Goal: Contribute content: Contribute content

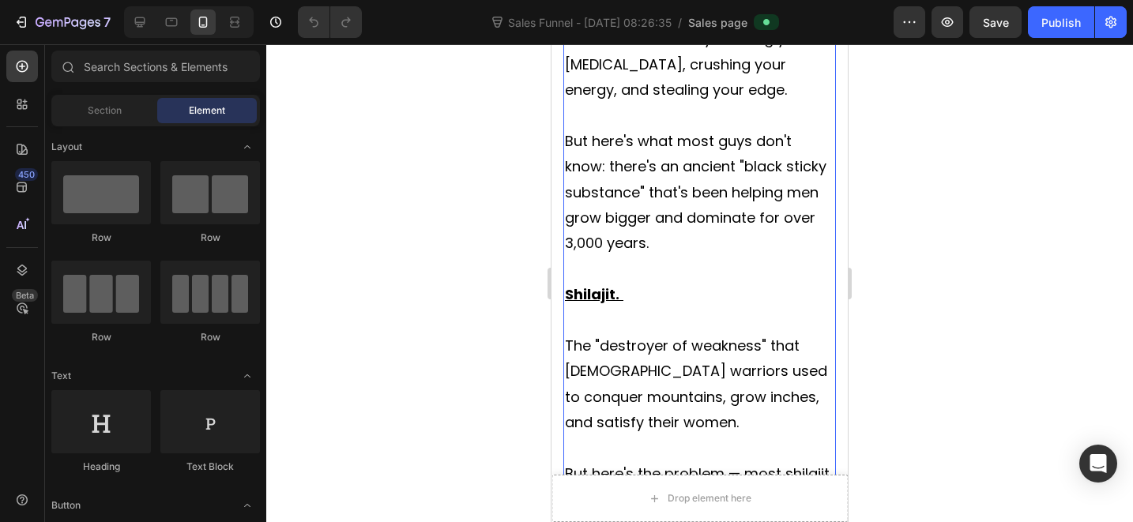
scroll to position [979, 0]
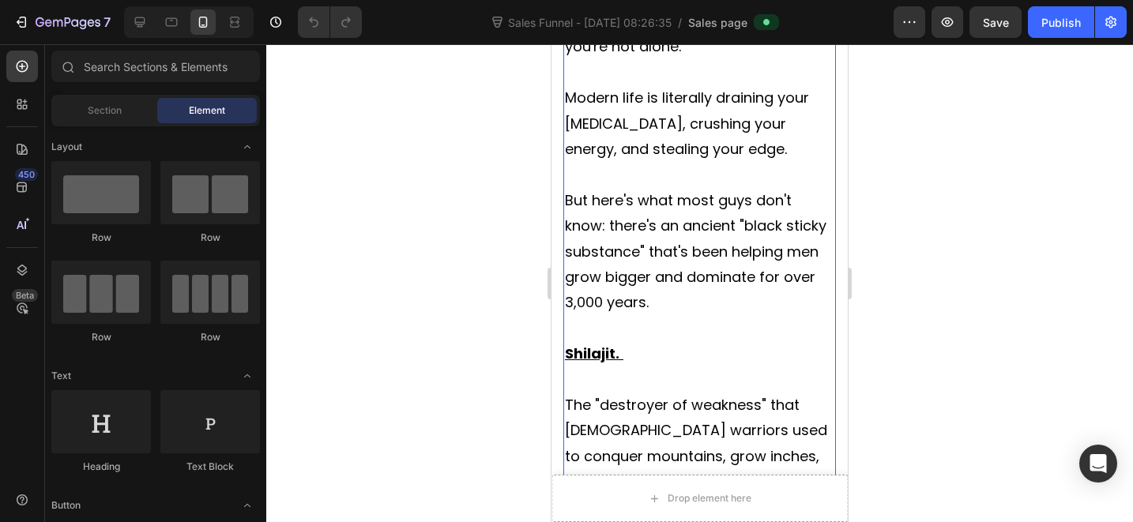
click at [702, 57] on span "If you're between 22-40 and feeling like your masculine fire is dimming, you're…" at bounding box center [690, 21] width 251 height 71
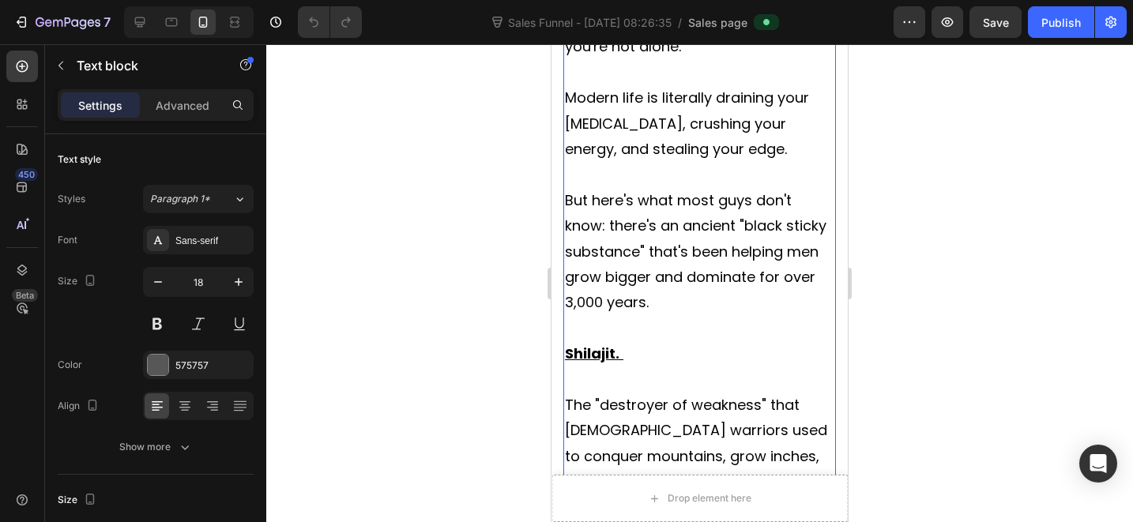
click at [702, 57] on span "If you're between 22-40 and feeling like your masculine fire is dimming, you're…" at bounding box center [690, 21] width 251 height 71
click at [704, 159] on span "Modern life is literally draining your [MEDICAL_DATA], crushing your energy, an…" at bounding box center [687, 123] width 244 height 71
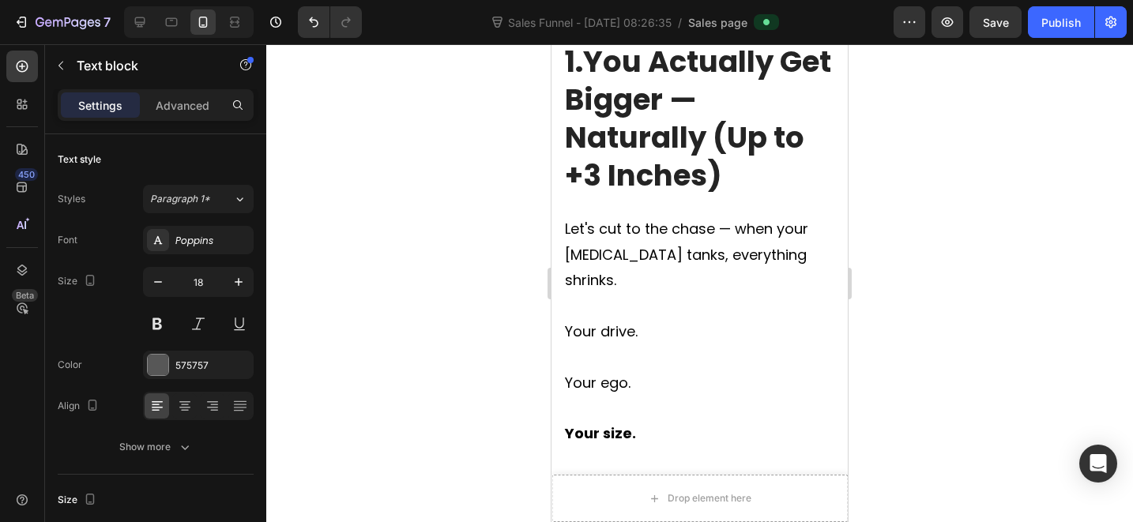
scroll to position [1747, 0]
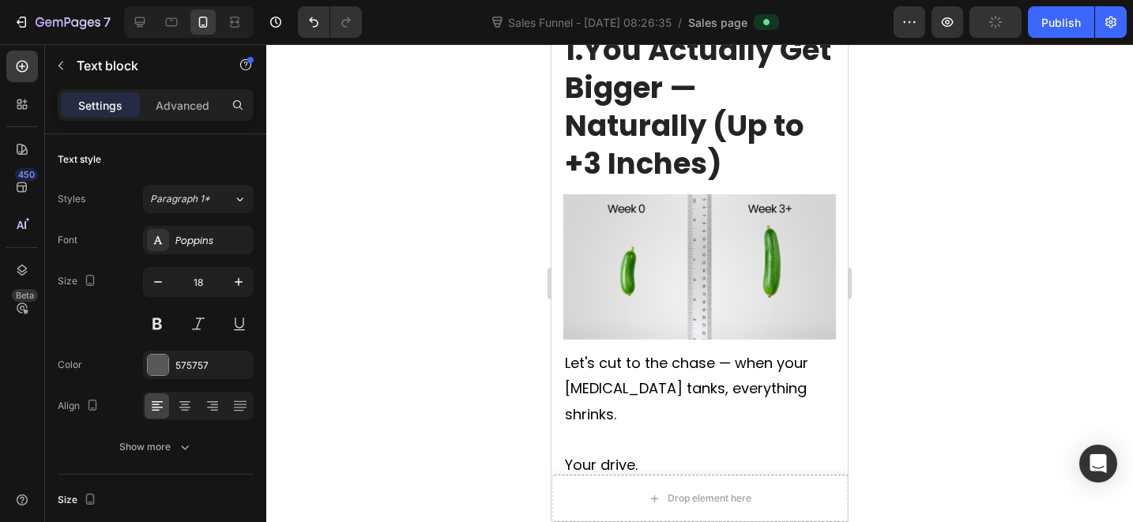
drag, startPoint x: 712, startPoint y: 124, endPoint x: 724, endPoint y: 123, distance: 11.9
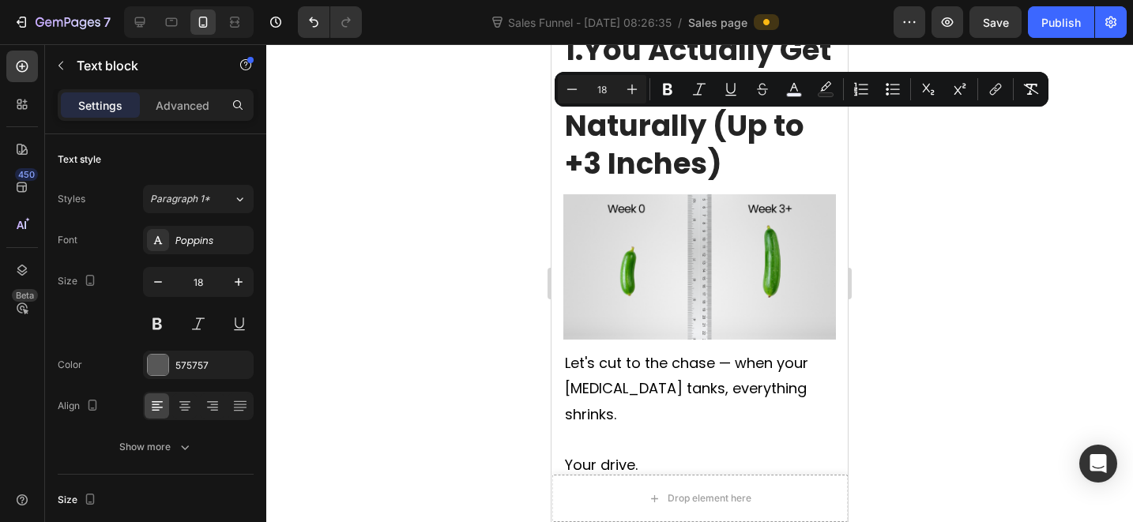
click at [826, 88] on icon "Editor contextual toolbar" at bounding box center [826, 89] width 16 height 16
type input "1F1F1F"
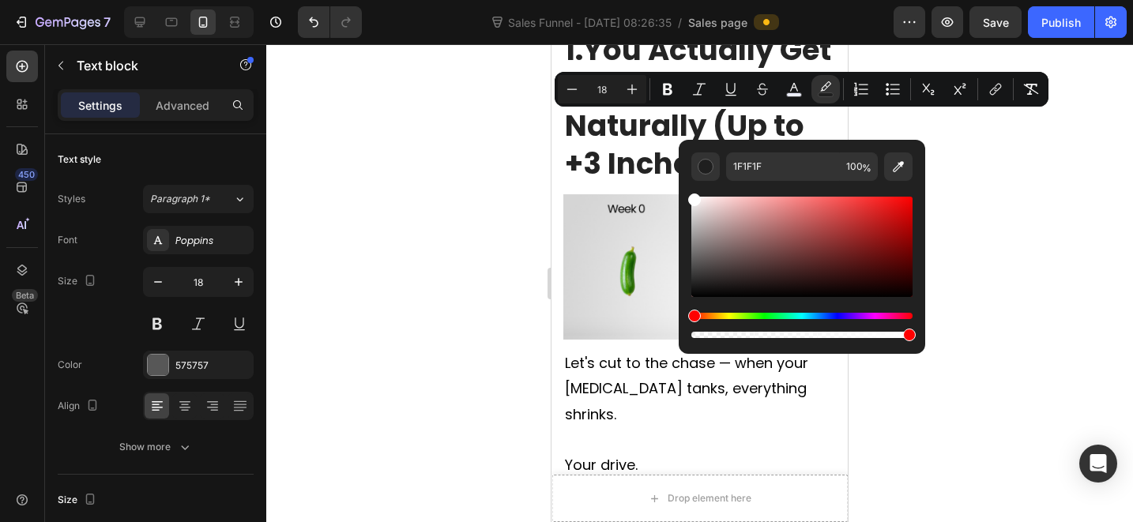
drag, startPoint x: 1270, startPoint y: 253, endPoint x: 676, endPoint y: 188, distance: 598.5
type input "FFFFFF"
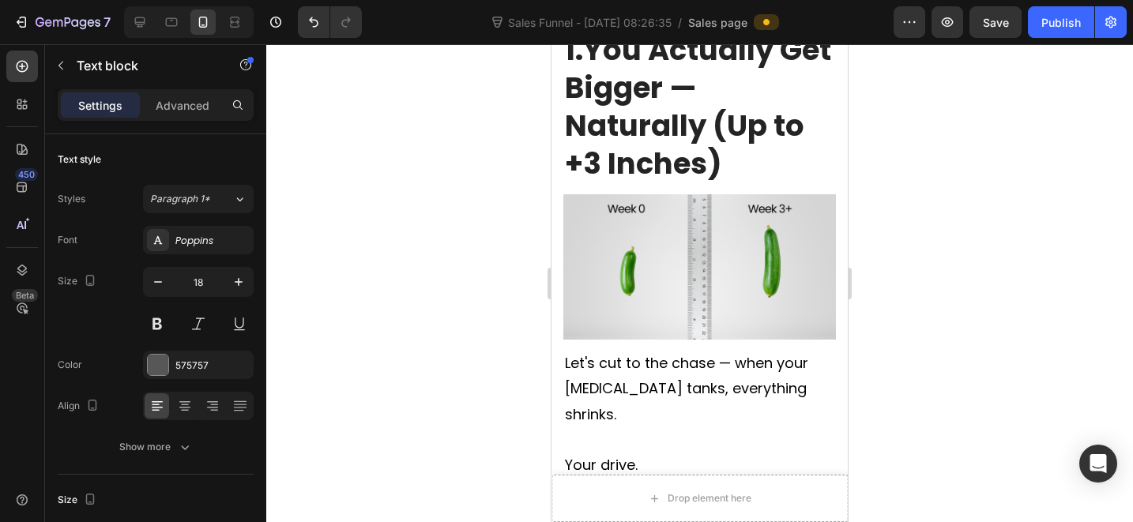
drag, startPoint x: 645, startPoint y: 144, endPoint x: 657, endPoint y: 145, distance: 11.9
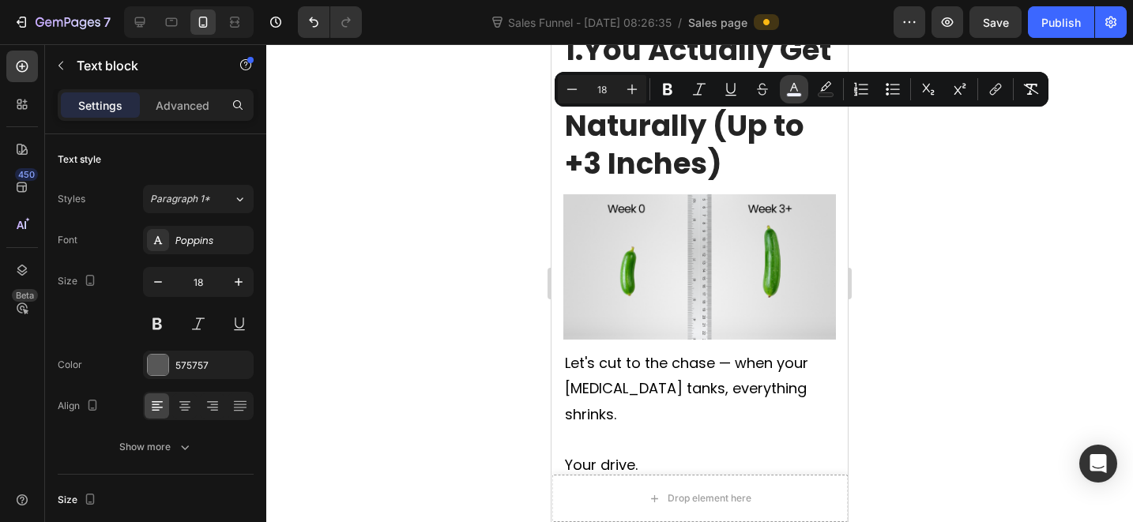
click at [790, 95] on rect "Editor contextual toolbar" at bounding box center [794, 95] width 15 height 4
type input "EEF0FF"
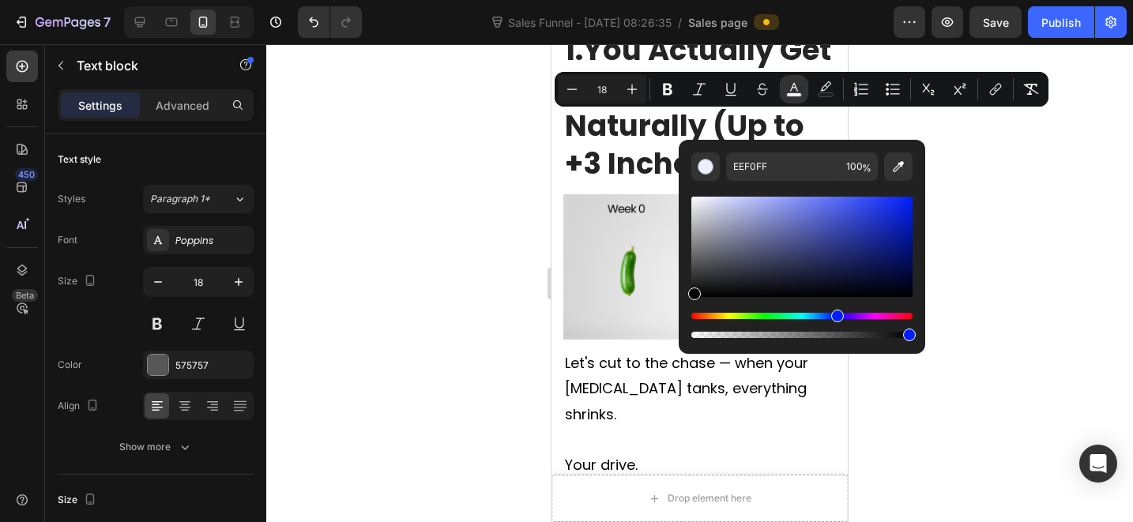
drag, startPoint x: 724, startPoint y: 273, endPoint x: 98, endPoint y: 134, distance: 641.0
click at [683, 311] on div "EEF0FF 100 %" at bounding box center [802, 240] width 247 height 201
type input "000000"
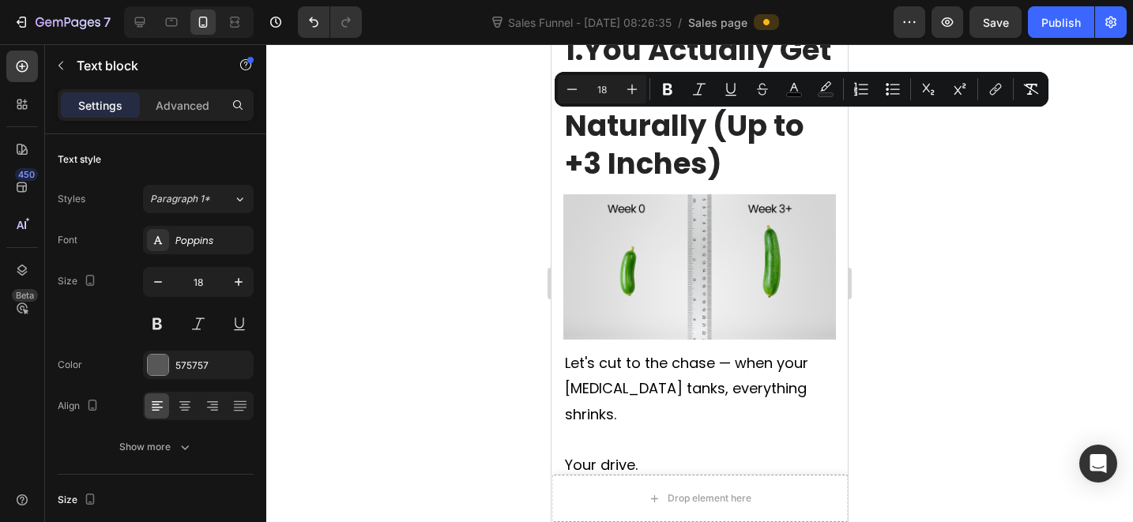
drag, startPoint x: 827, startPoint y: 91, endPoint x: 276, endPoint y: 87, distance: 551.5
click at [827, 91] on icon "Editor contextual toolbar" at bounding box center [826, 89] width 16 height 16
type input "1F1F1F"
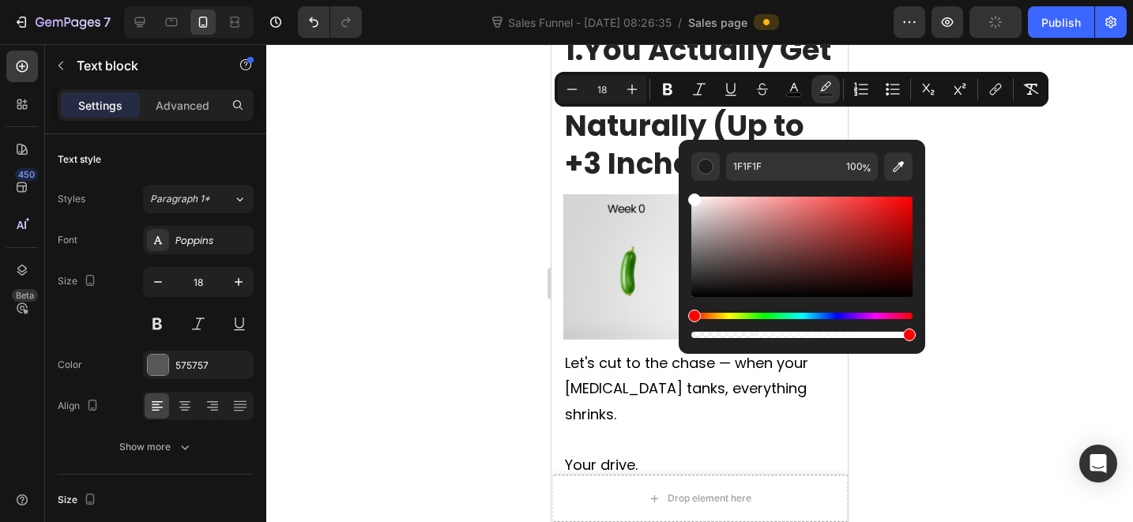
type input "FFFFFF"
drag, startPoint x: 1329, startPoint y: 317, endPoint x: 668, endPoint y: 172, distance: 676.2
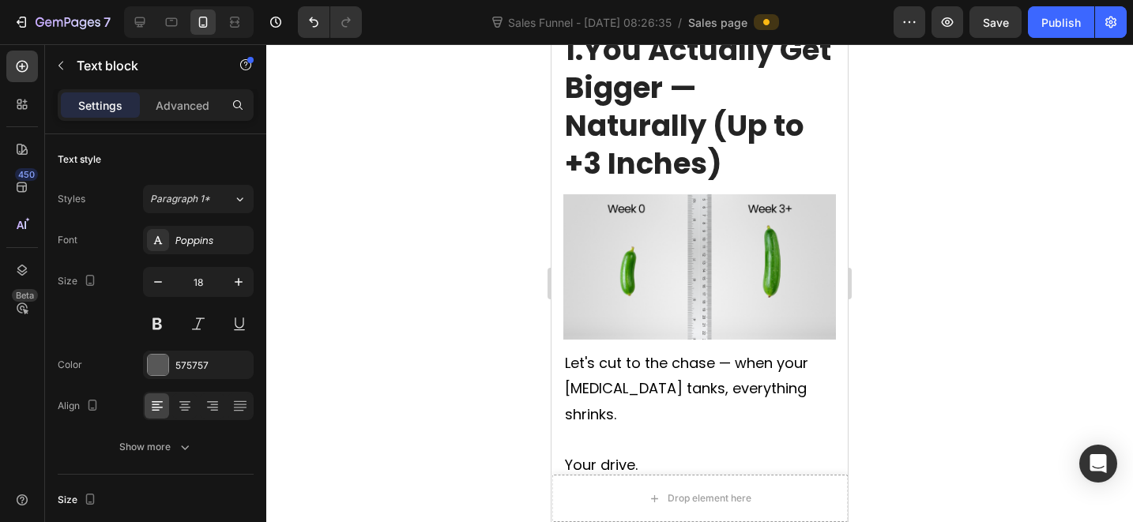
drag, startPoint x: 715, startPoint y: 153, endPoint x: 736, endPoint y: 139, distance: 25.6
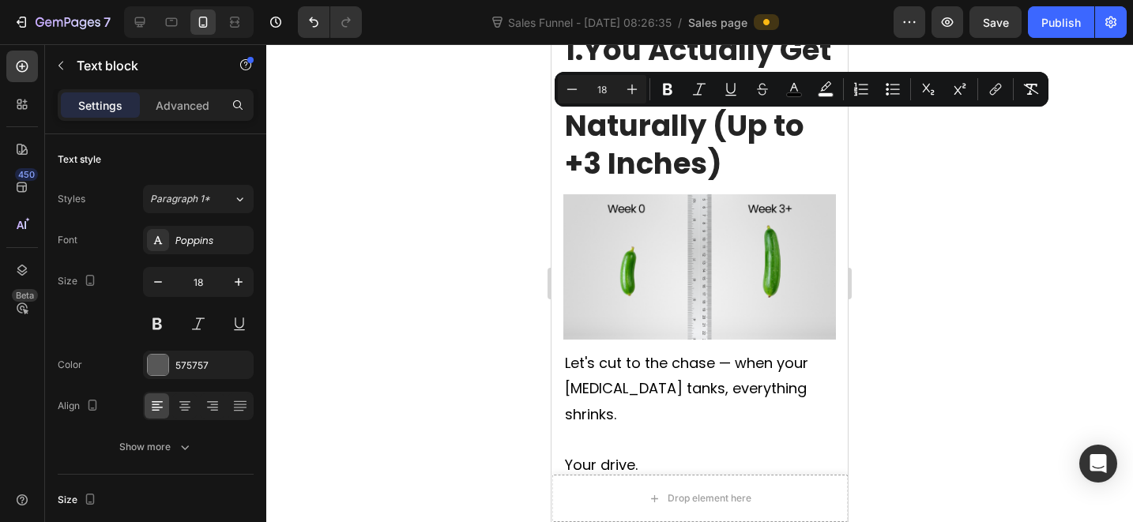
drag, startPoint x: 725, startPoint y: 118, endPoint x: 715, endPoint y: 119, distance: 9.6
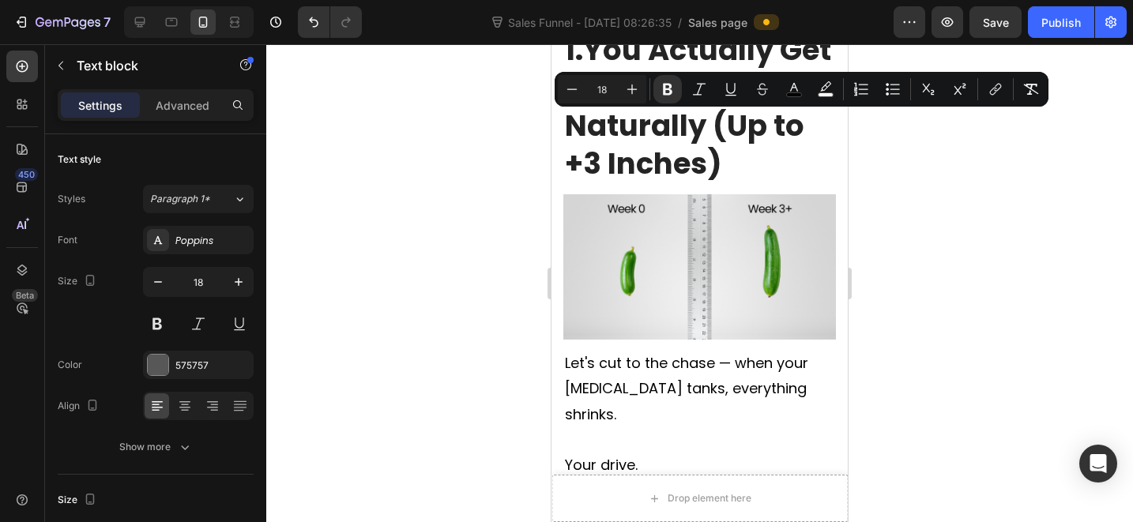
copy strong "™"
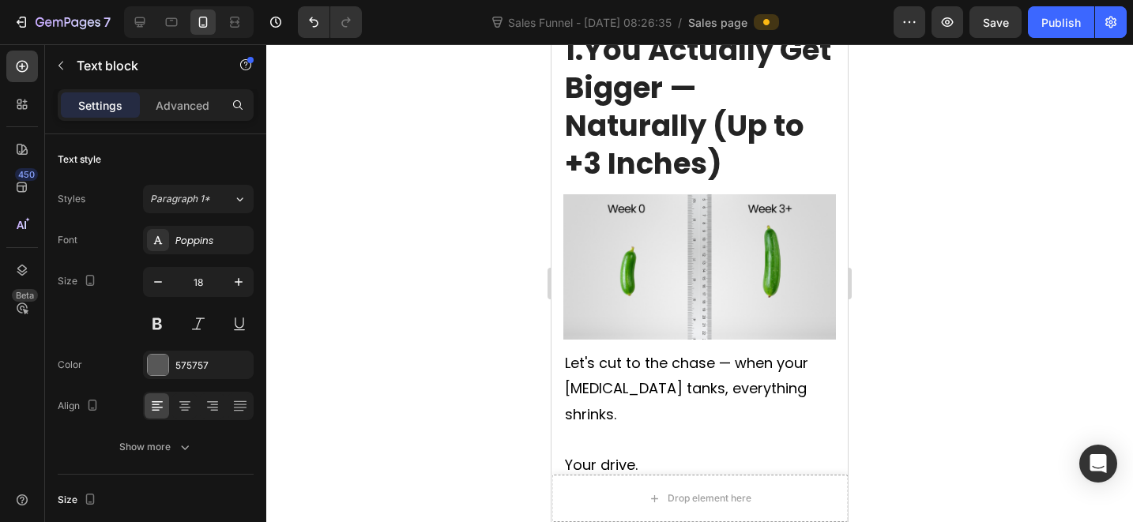
scroll to position [4010, 0]
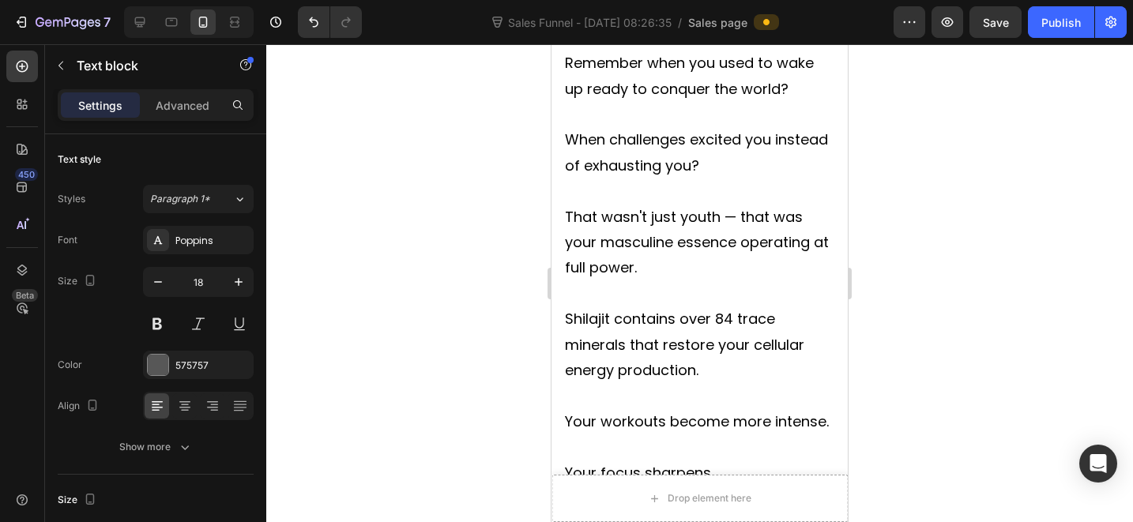
drag, startPoint x: 706, startPoint y: 283, endPoint x: 654, endPoint y: 280, distance: 51.4
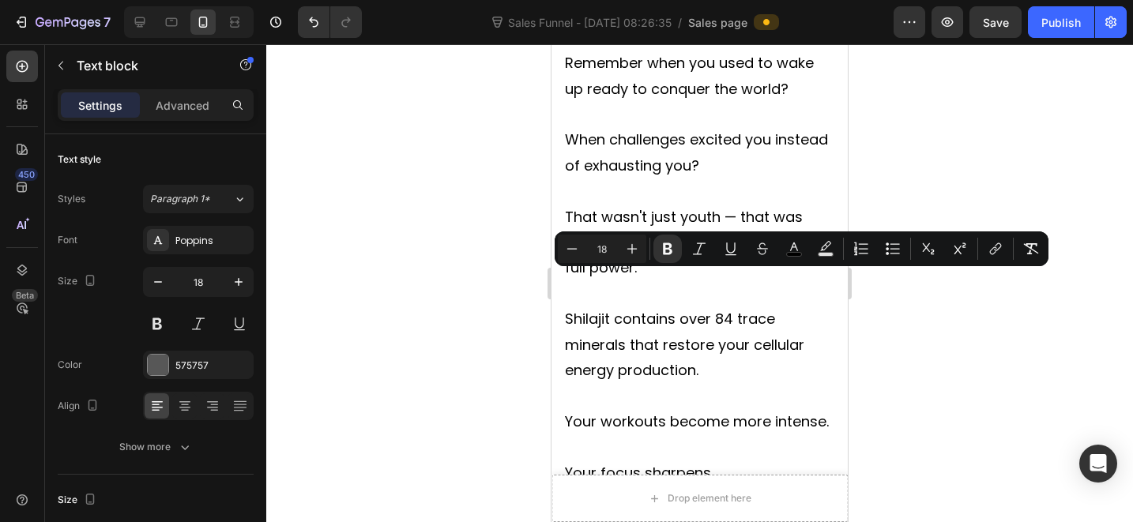
drag, startPoint x: 649, startPoint y: 281, endPoint x: 633, endPoint y: 299, distance: 24.6
drag, startPoint x: 702, startPoint y: 286, endPoint x: 650, endPoint y: 287, distance: 51.4
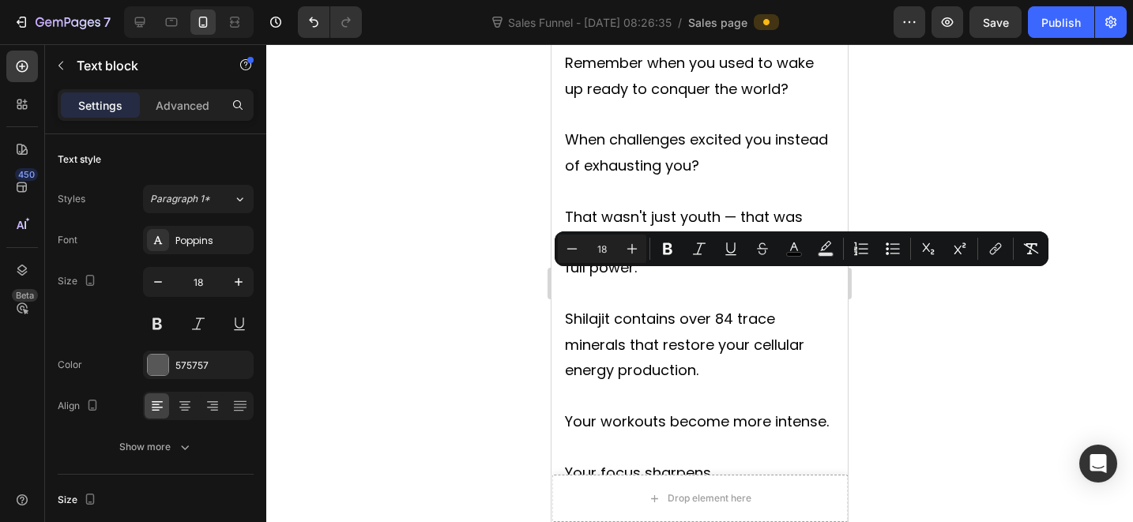
copy p "Primal ™"
drag, startPoint x: 692, startPoint y: 282, endPoint x: 703, endPoint y: 280, distance: 11.2
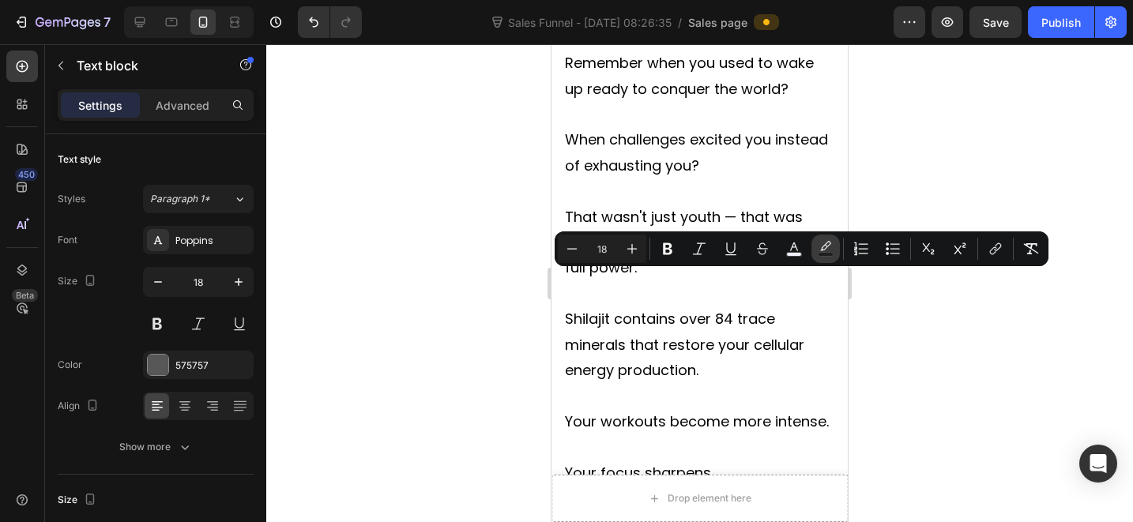
click at [824, 248] on icon "Editor contextual toolbar" at bounding box center [826, 249] width 16 height 16
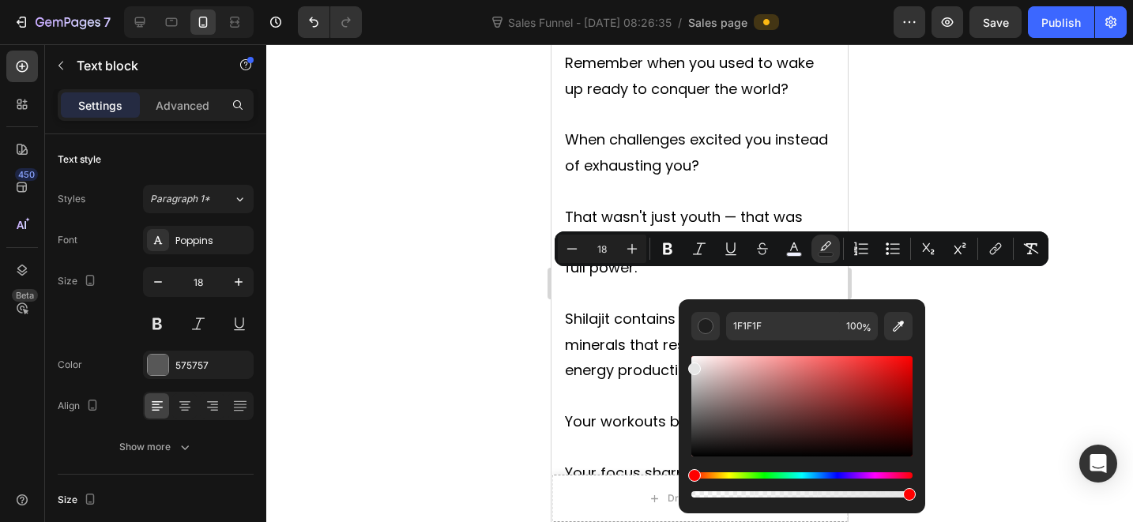
type input "E5E5E5"
drag, startPoint x: 1283, startPoint y: 436, endPoint x: 676, endPoint y: 344, distance: 614.5
click at [805, 247] on button "color" at bounding box center [794, 249] width 28 height 28
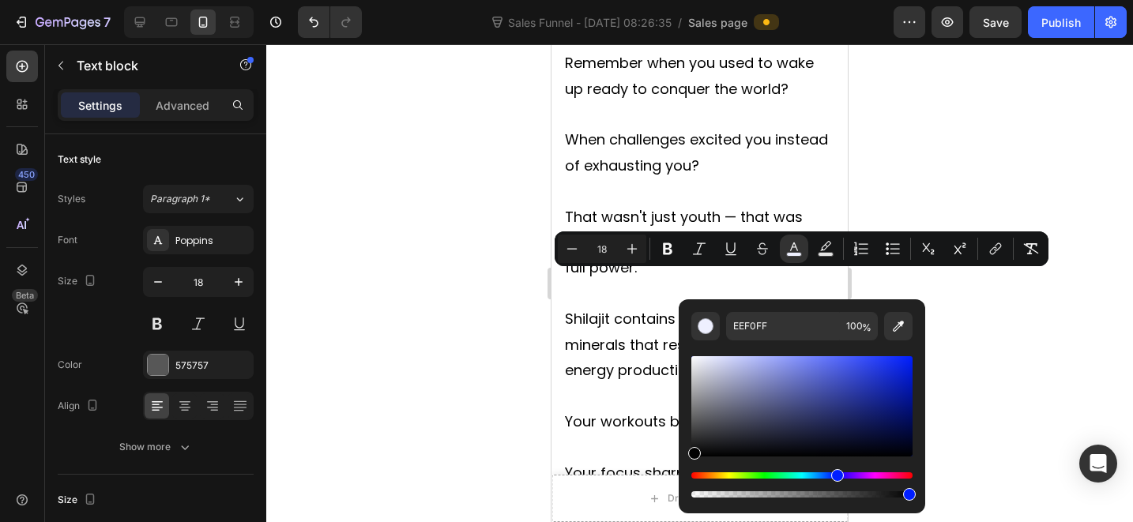
drag, startPoint x: 1297, startPoint y: 445, endPoint x: 676, endPoint y: 497, distance: 623.2
type input "000000"
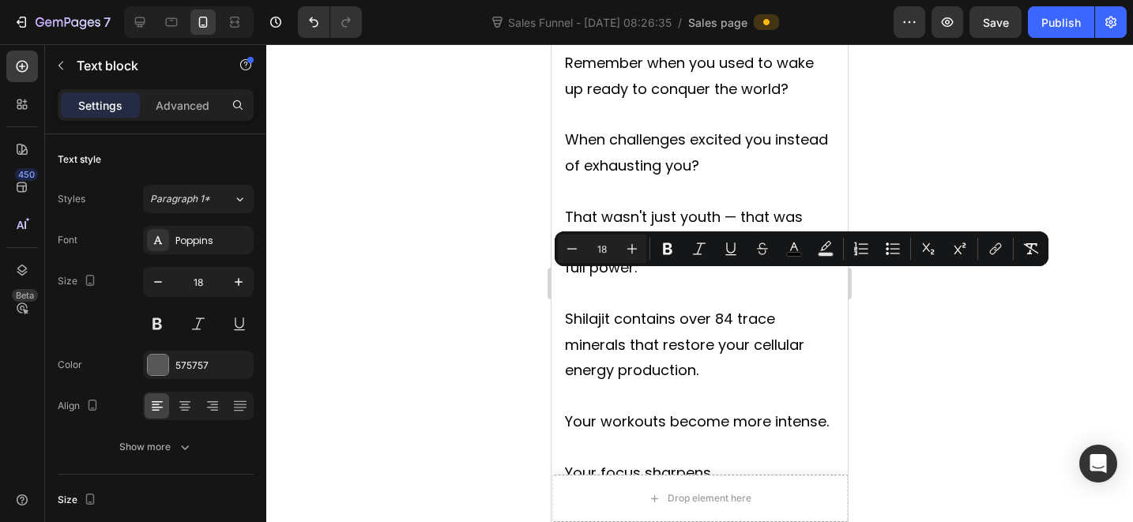
drag, startPoint x: 698, startPoint y: 282, endPoint x: 649, endPoint y: 290, distance: 48.8
copy p "Primal ®"
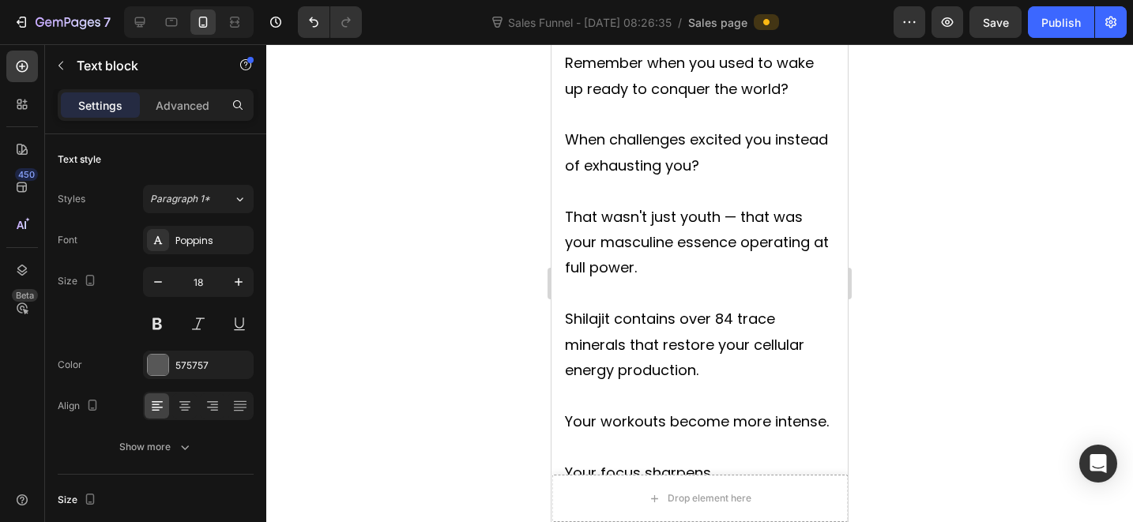
scroll to position [6251, 0]
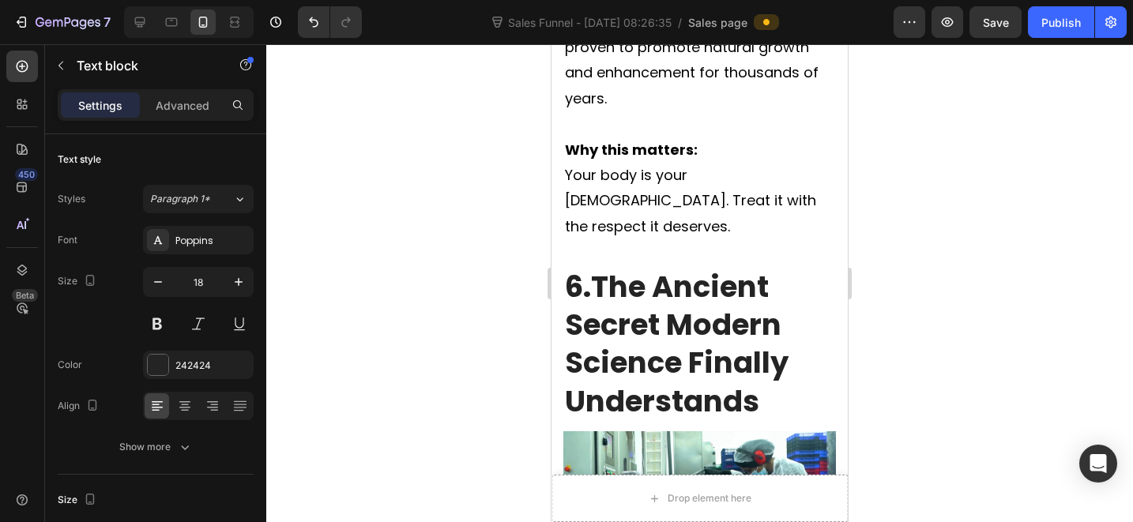
drag, startPoint x: 616, startPoint y: 283, endPoint x: 567, endPoint y: 285, distance: 49.0
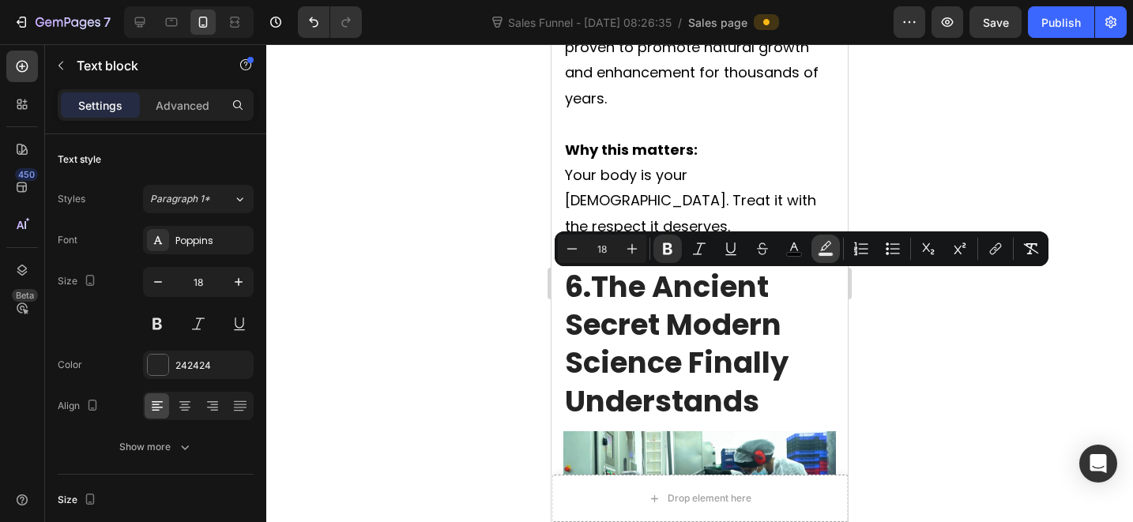
click at [822, 247] on icon "Editor contextual toolbar" at bounding box center [825, 245] width 11 height 9
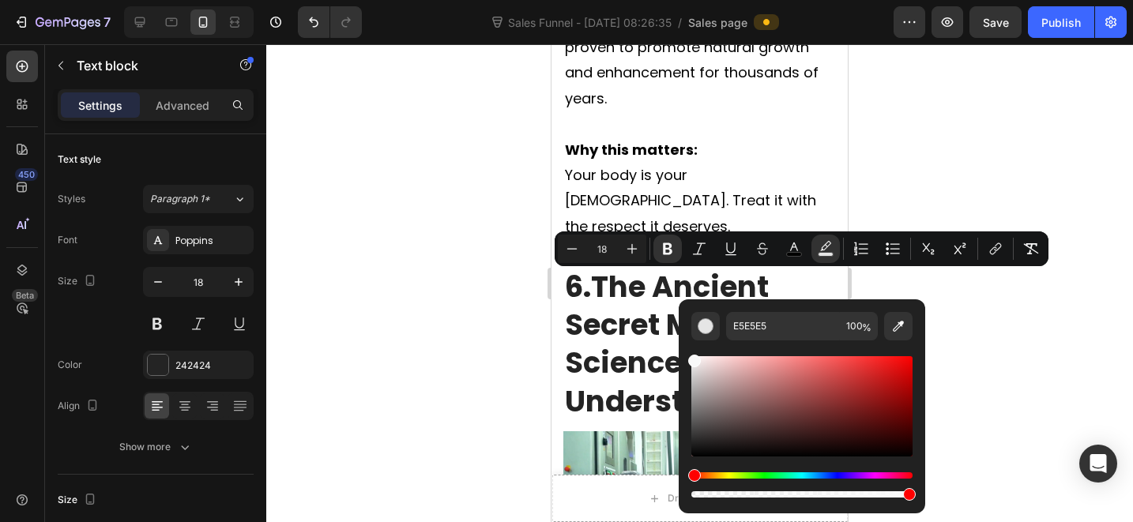
type input "F9F9F9"
drag, startPoint x: 1297, startPoint y: 431, endPoint x: 664, endPoint y: 340, distance: 639.4
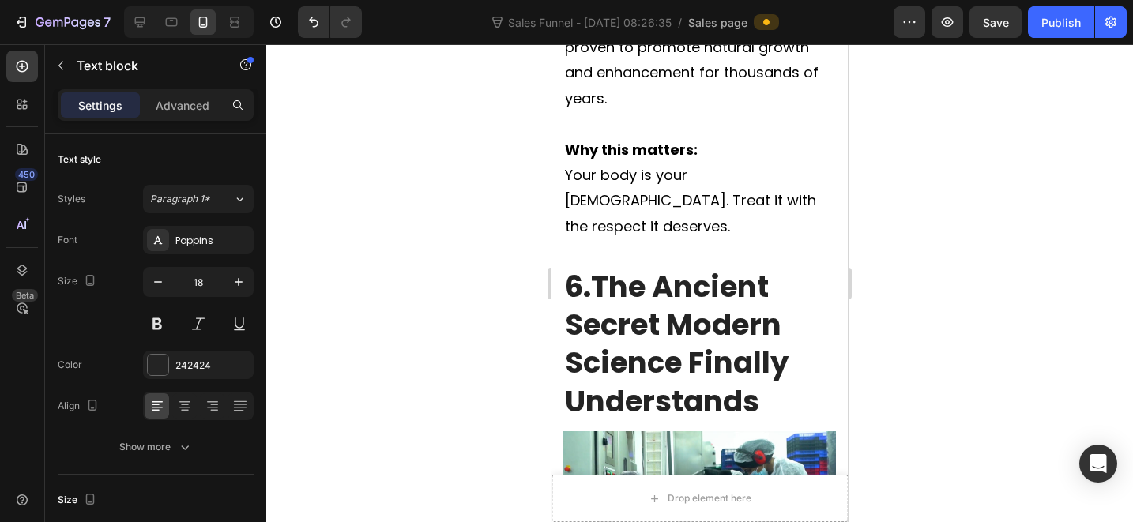
scroll to position [7357, 0]
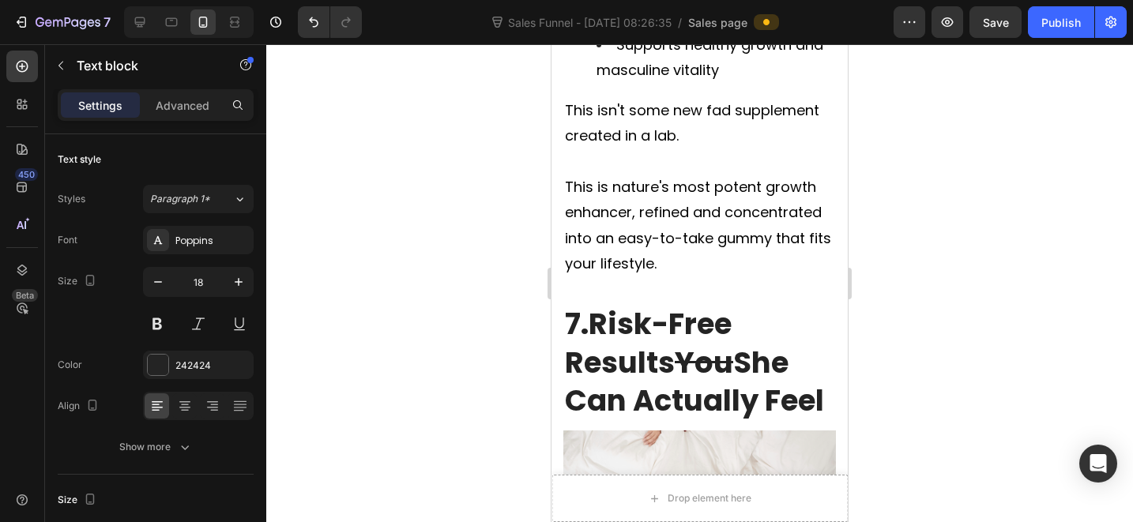
drag, startPoint x: 644, startPoint y: 288, endPoint x: 636, endPoint y: 289, distance: 7.9
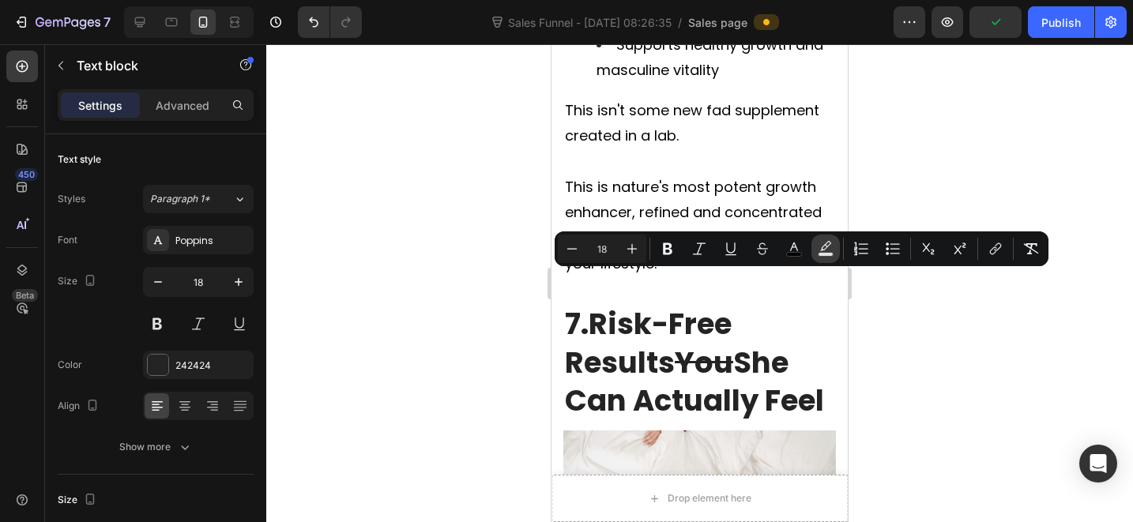
click at [831, 247] on icon "Editor contextual toolbar" at bounding box center [826, 249] width 16 height 16
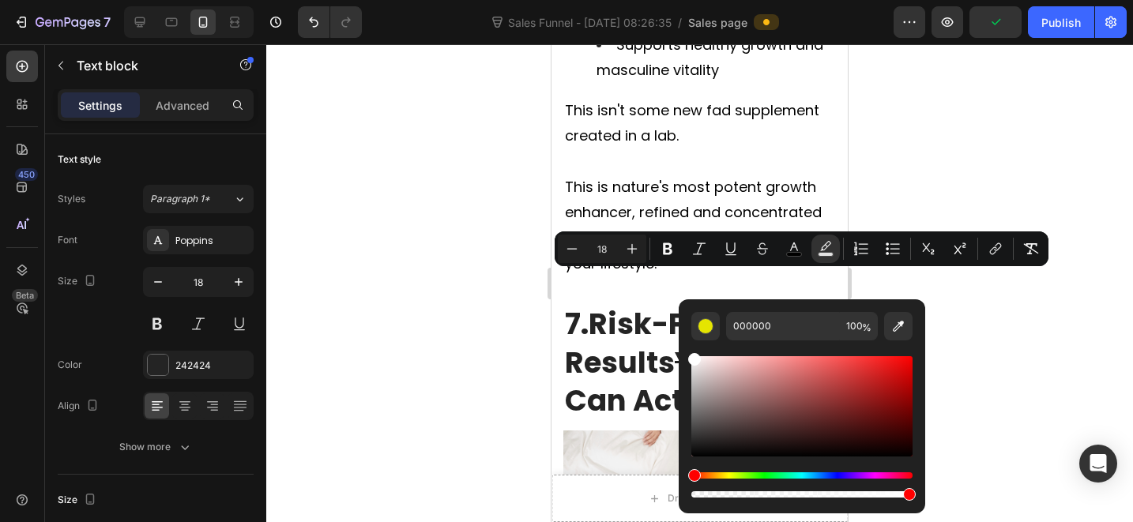
drag, startPoint x: 777, startPoint y: 417, endPoint x: 100, endPoint y: 272, distance: 692.5
click at [681, 322] on div "000000 100 %" at bounding box center [802, 399] width 247 height 201
type input "FFFFFF"
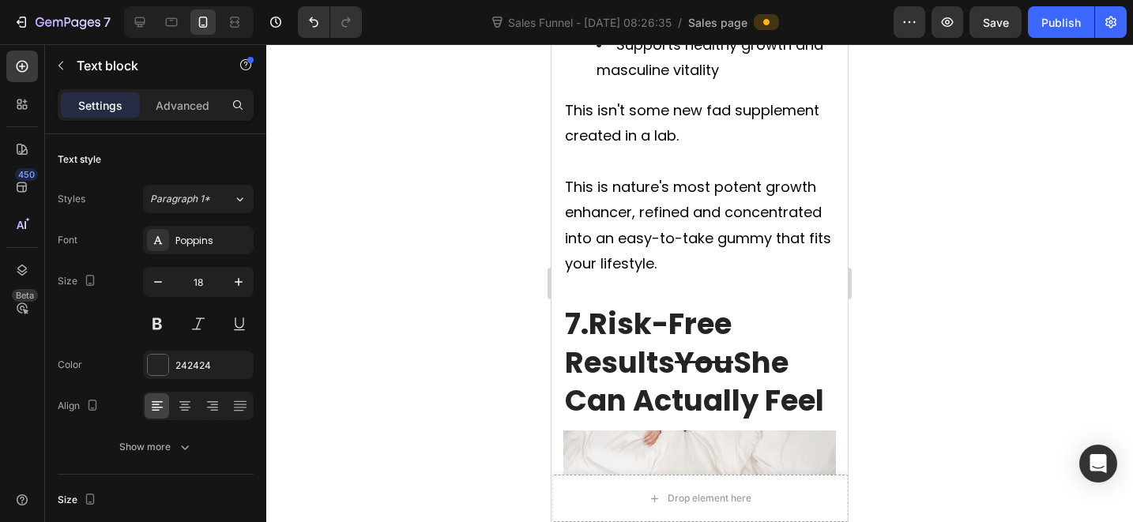
drag, startPoint x: 645, startPoint y: 287, endPoint x: 594, endPoint y: 288, distance: 50.6
copy p "Prima l ®"
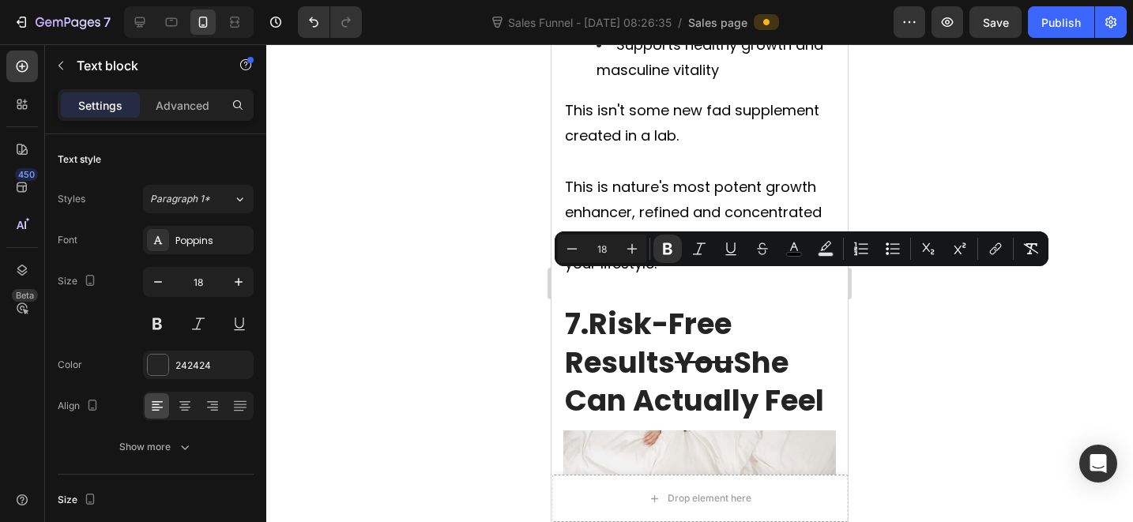
copy p "Prima l"
drag, startPoint x: 704, startPoint y: 324, endPoint x: 704, endPoint y: 335, distance: 11.1
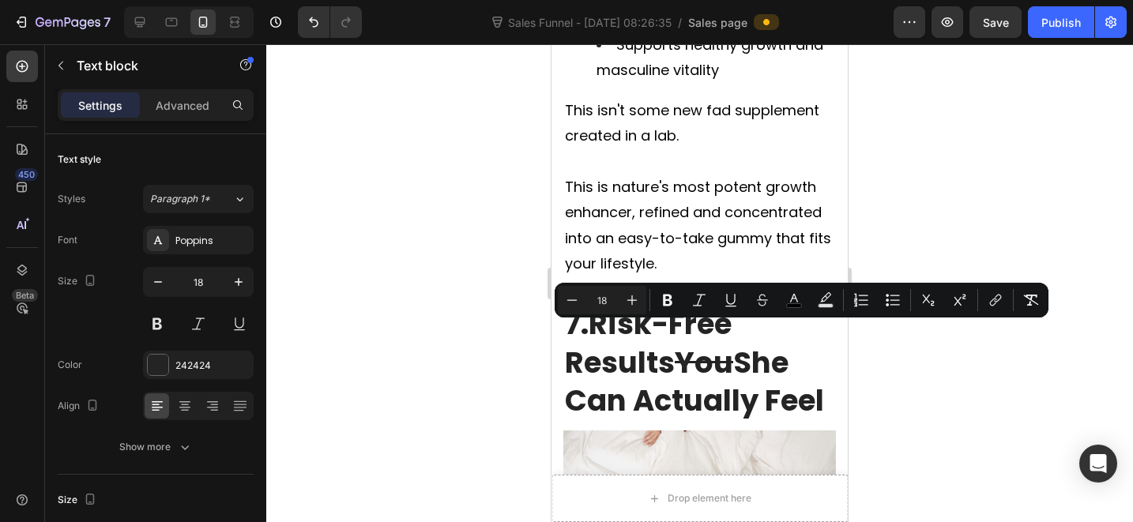
drag, startPoint x: 631, startPoint y: 362, endPoint x: 735, endPoint y: 331, distance: 108.0
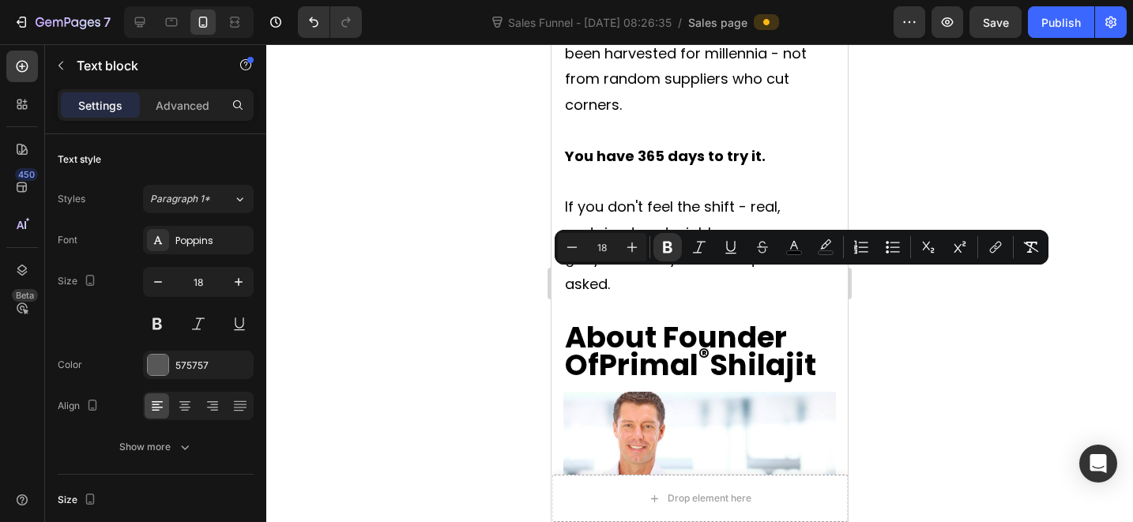
drag, startPoint x: 617, startPoint y: 284, endPoint x: 567, endPoint y: 288, distance: 50.0
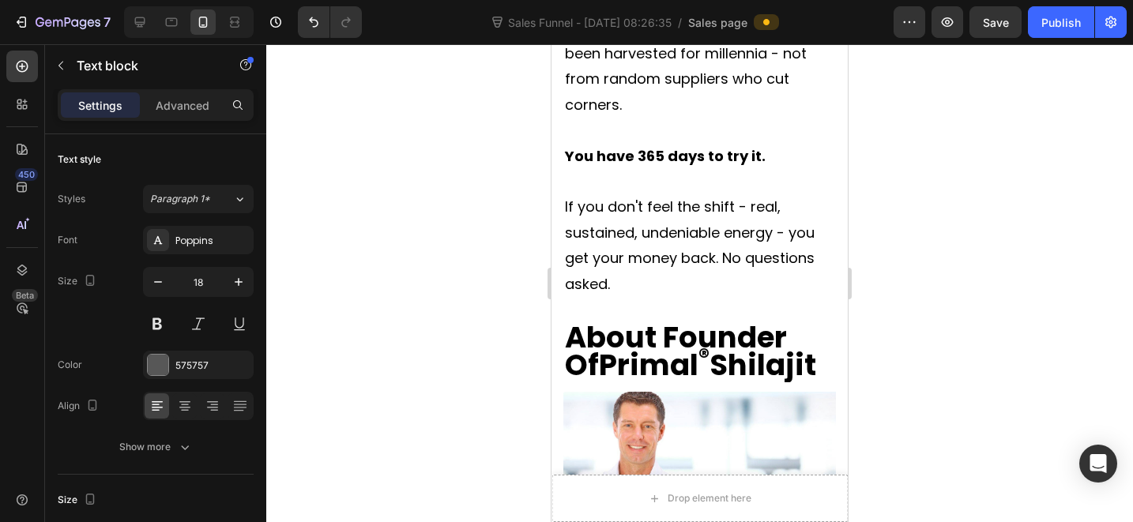
scroll to position [14631, 0]
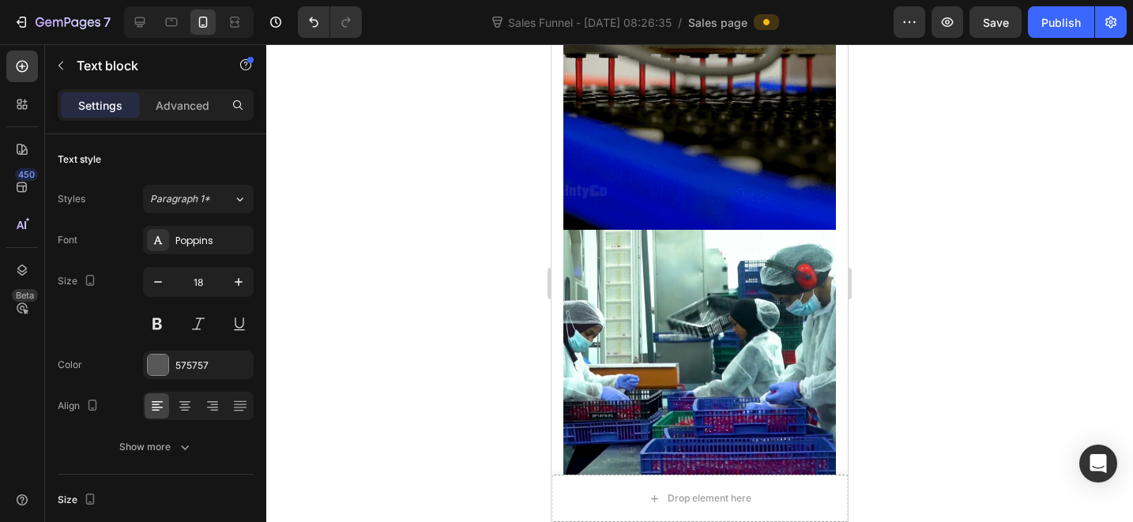
drag, startPoint x: 721, startPoint y: 280, endPoint x: 673, endPoint y: 281, distance: 48.2
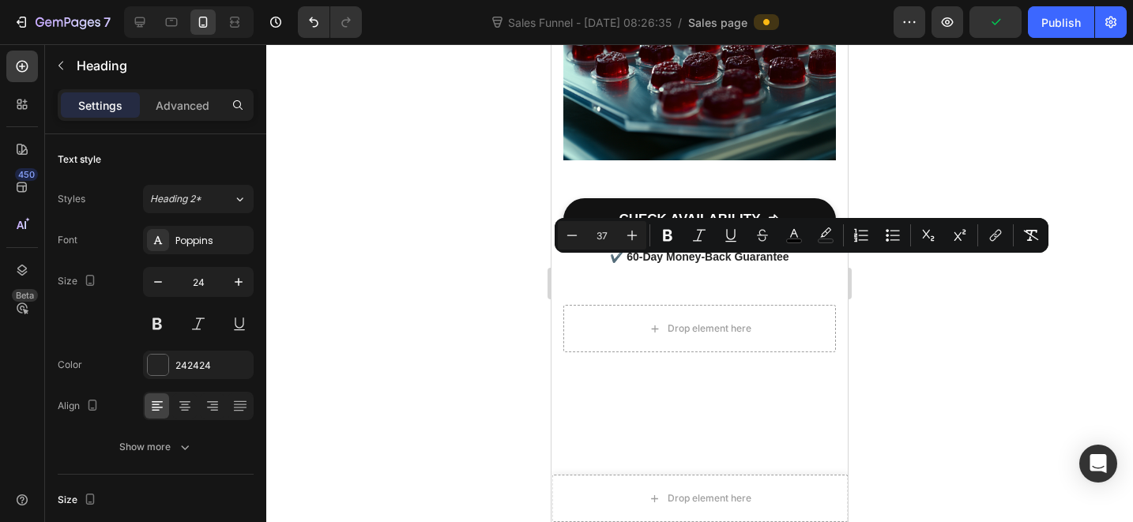
drag, startPoint x: 716, startPoint y: 284, endPoint x: 608, endPoint y: 287, distance: 108.3
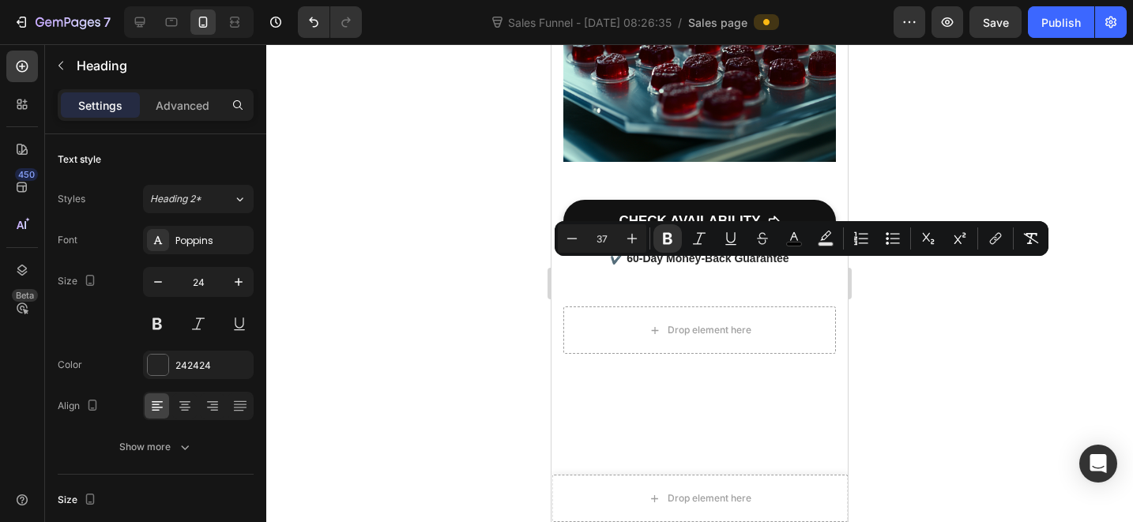
drag, startPoint x: 681, startPoint y: 290, endPoint x: 604, endPoint y: 295, distance: 76.8
click at [199, 288] on input "24" at bounding box center [198, 282] width 52 height 28
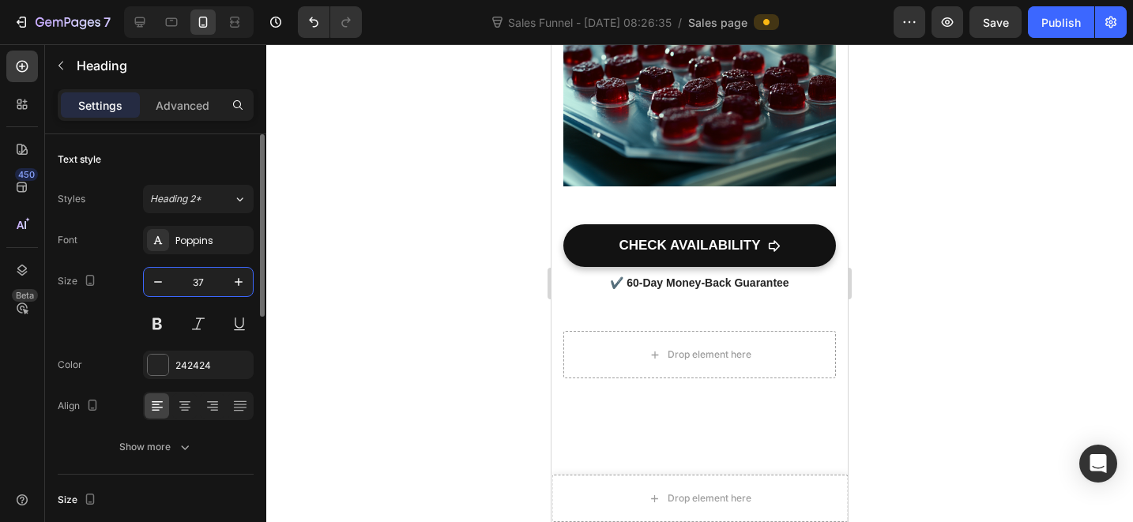
type input "37"
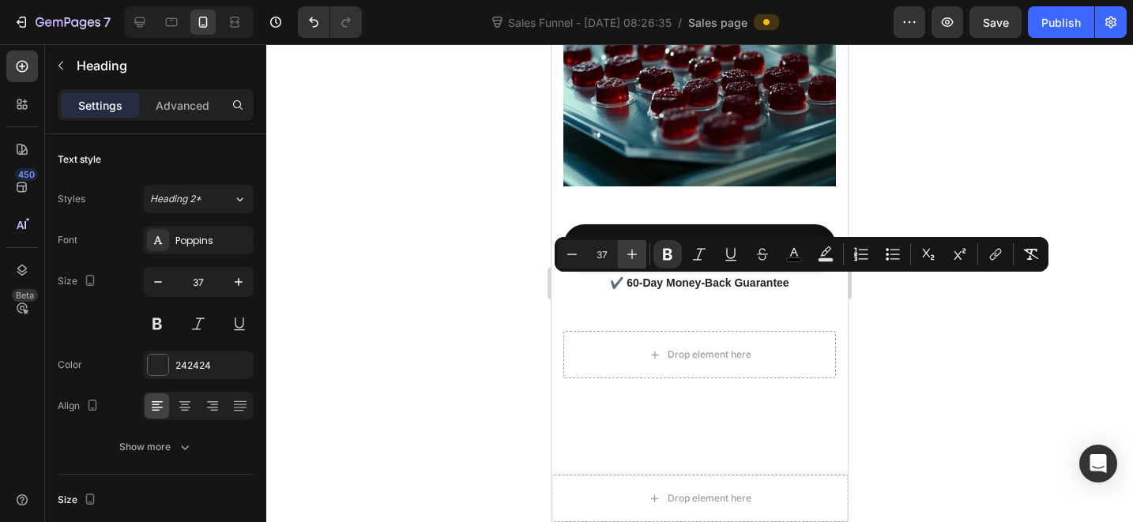
click at [627, 258] on icon "Editor contextual toolbar" at bounding box center [632, 255] width 16 height 16
type input "38"
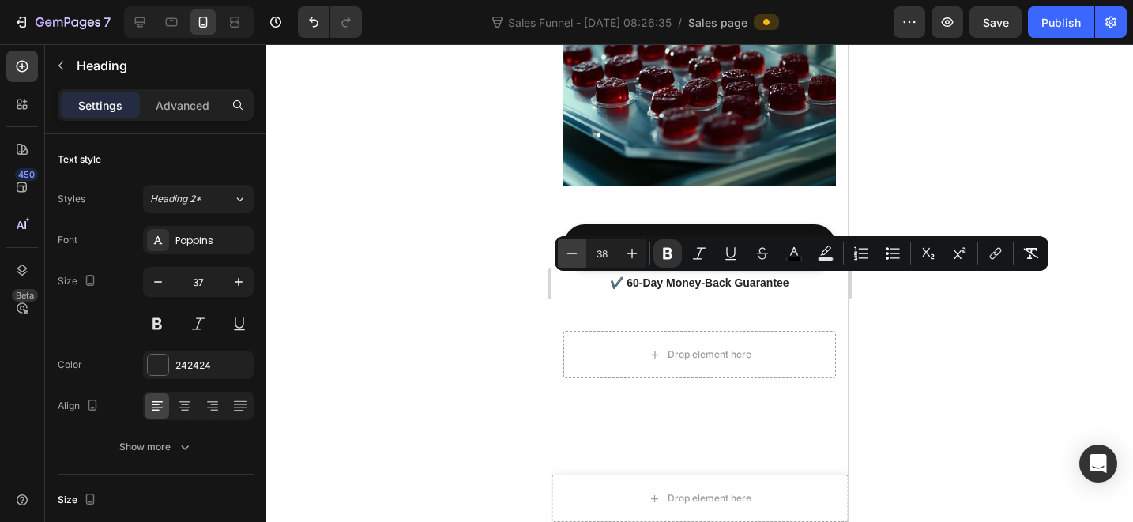
click at [573, 260] on icon "Editor contextual toolbar" at bounding box center [572, 254] width 16 height 16
type input "37"
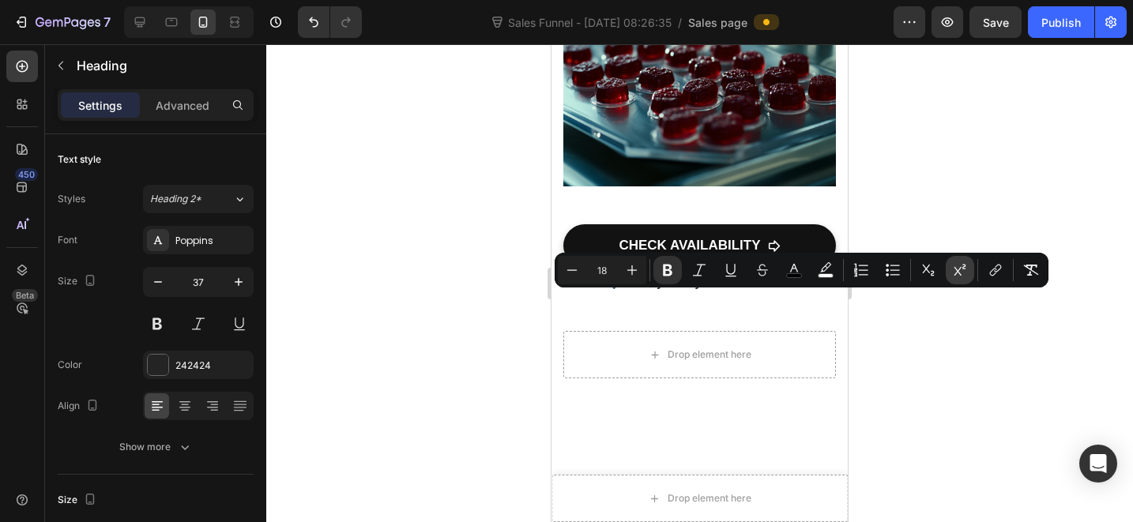
click at [947, 269] on button "Superscript" at bounding box center [960, 270] width 28 height 28
click at [609, 271] on input "18" at bounding box center [602, 270] width 32 height 19
type input "37"
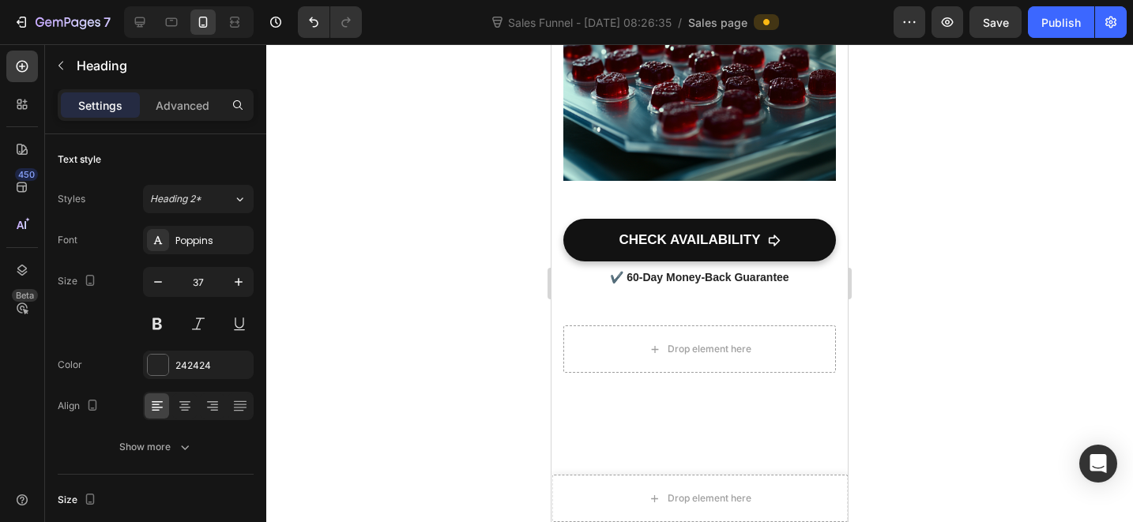
drag, startPoint x: 708, startPoint y: 297, endPoint x: 717, endPoint y: 295, distance: 9.6
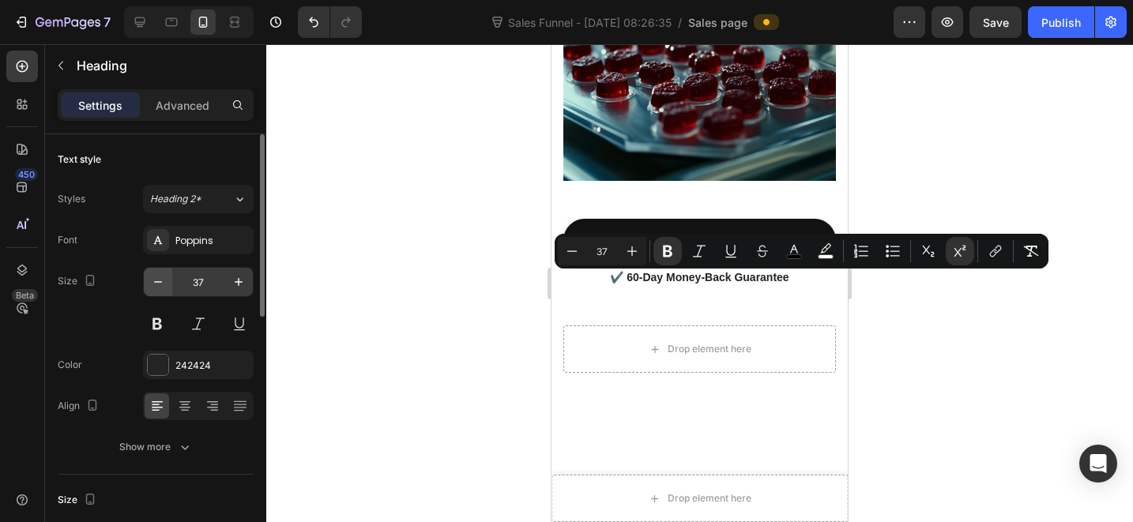
click at [158, 290] on button "button" at bounding box center [158, 282] width 28 height 28
type input "36"
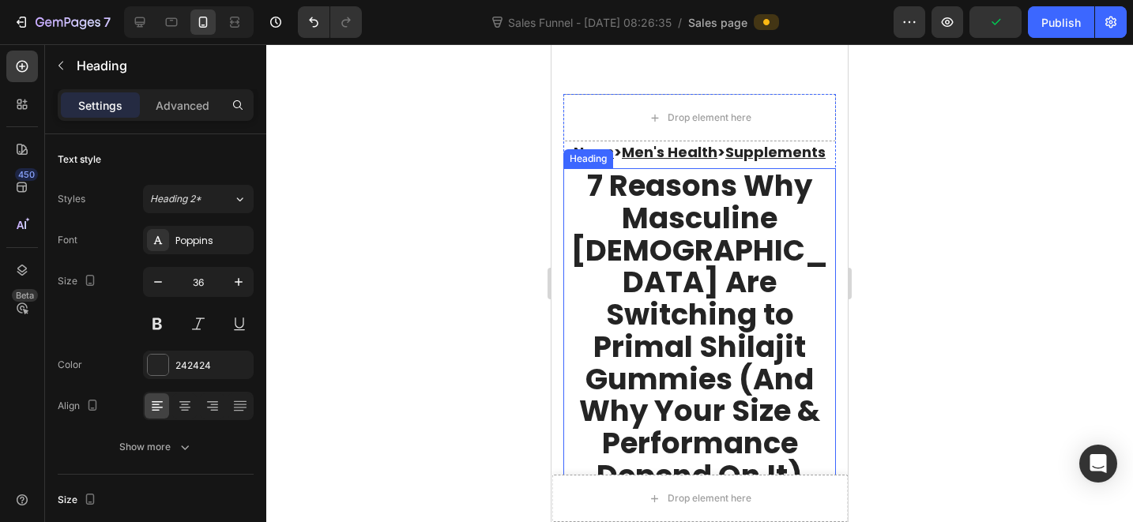
click at [665, 303] on strong "7 Reasons Why Masculine [DEMOGRAPHIC_DATA] Are Switching to Primal Shilajit Gum…" at bounding box center [699, 330] width 257 height 330
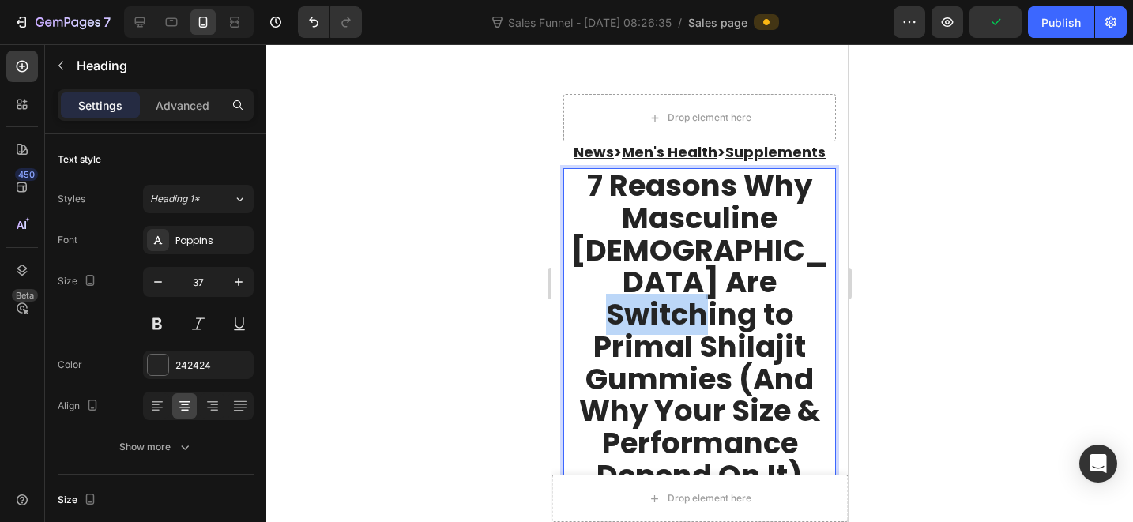
click at [654, 287] on strong "7 Reasons Why Masculine [DEMOGRAPHIC_DATA] Are Switching to Primal Shilajit Gum…" at bounding box center [699, 330] width 257 height 330
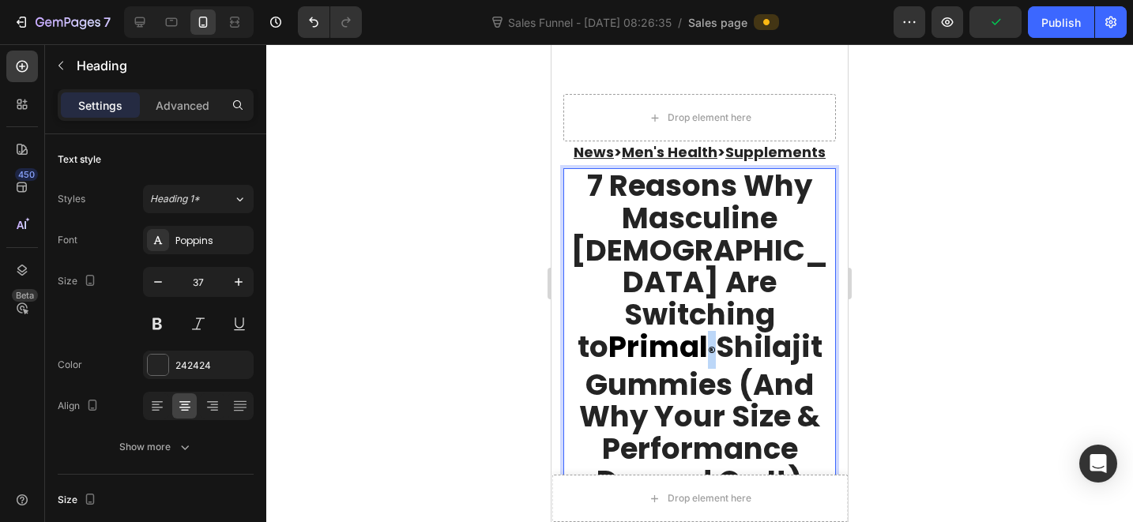
click at [708, 342] on strong "®" at bounding box center [712, 352] width 8 height 20
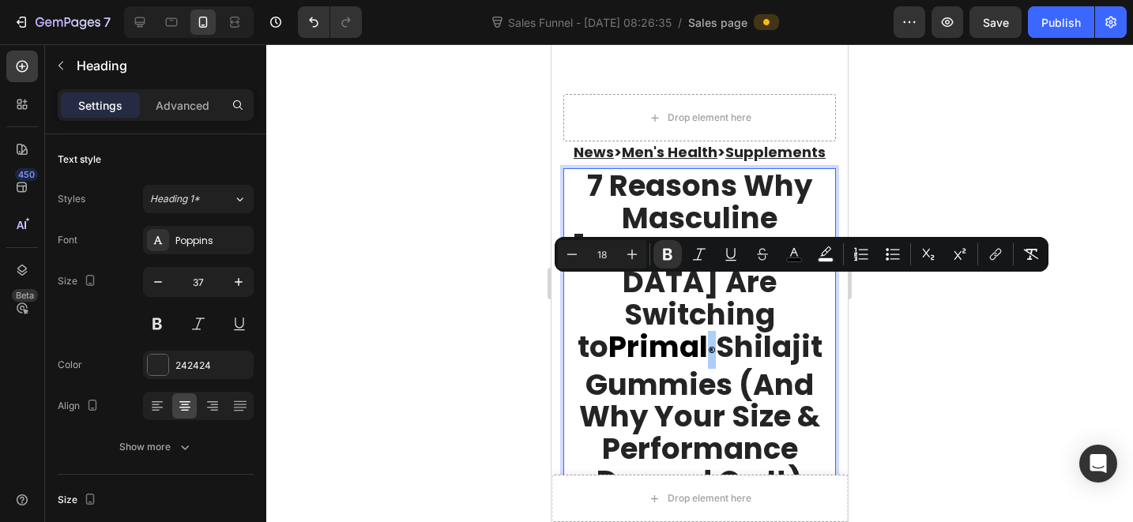
click at [616, 261] on input "18" at bounding box center [602, 254] width 32 height 19
type input "37"
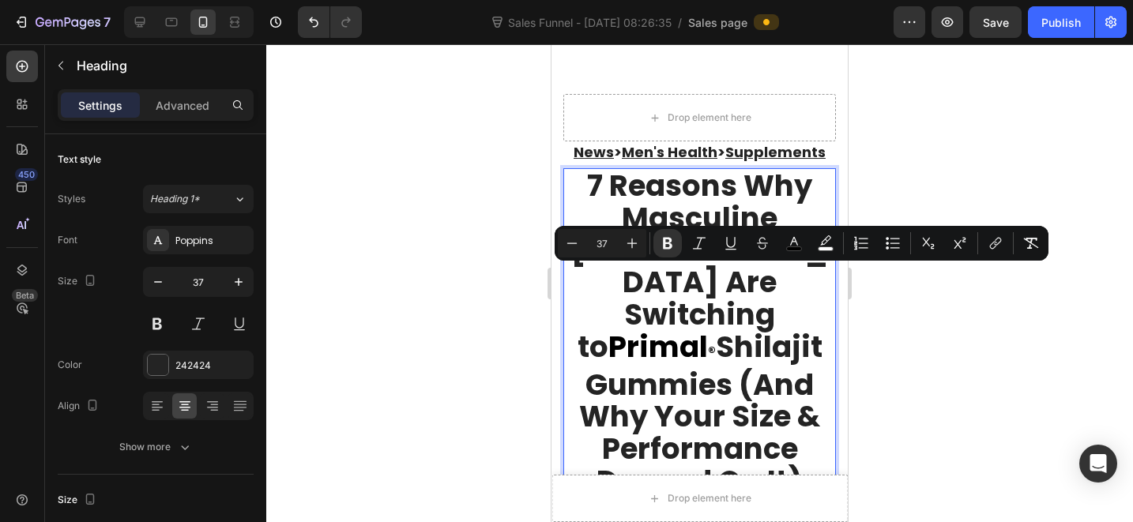
scroll to position [89, 0]
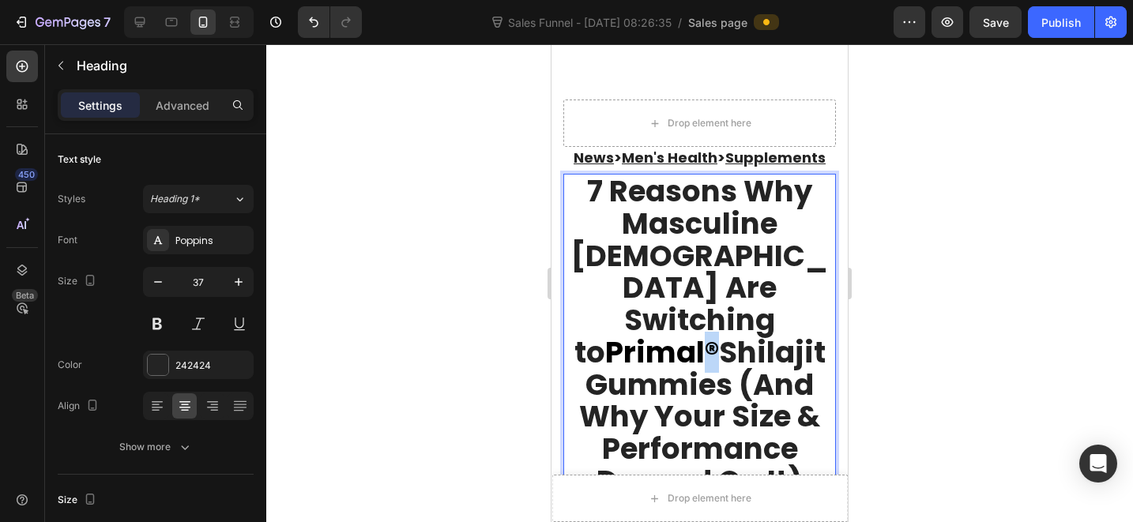
drag, startPoint x: 698, startPoint y: 295, endPoint x: 678, endPoint y: 295, distance: 19.8
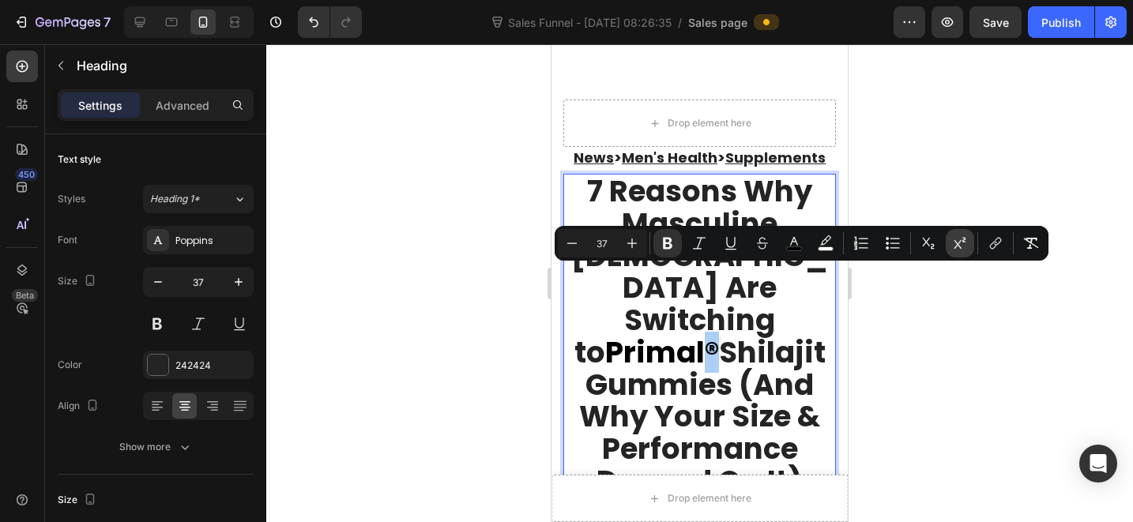
click at [954, 243] on icon "Editor contextual toolbar" at bounding box center [960, 243] width 16 height 16
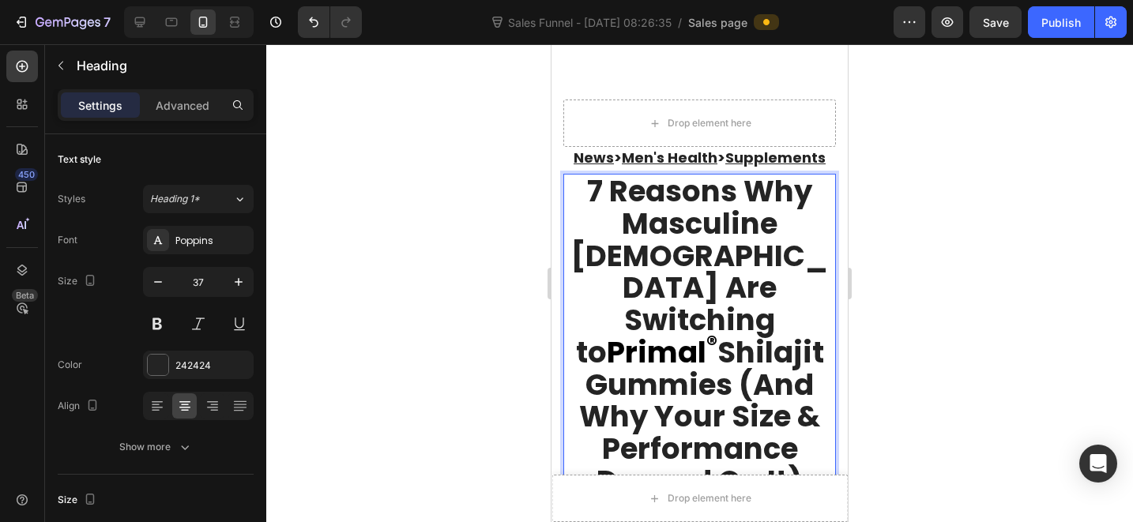
drag, startPoint x: 789, startPoint y: 307, endPoint x: 759, endPoint y: 305, distance: 29.3
click at [789, 332] on strong "Shilajit Gummies (And Why Your Size & Performance Depend On It)" at bounding box center [701, 417] width 245 height 170
drag, startPoint x: 689, startPoint y: 284, endPoint x: 585, endPoint y: 292, distance: 103.7
click at [585, 292] on p "7 Reasons Why Masculine [DEMOGRAPHIC_DATA] Are Switching to Prima l ® Shilajit …" at bounding box center [699, 336] width 269 height 322
copy p "Prima l ®"
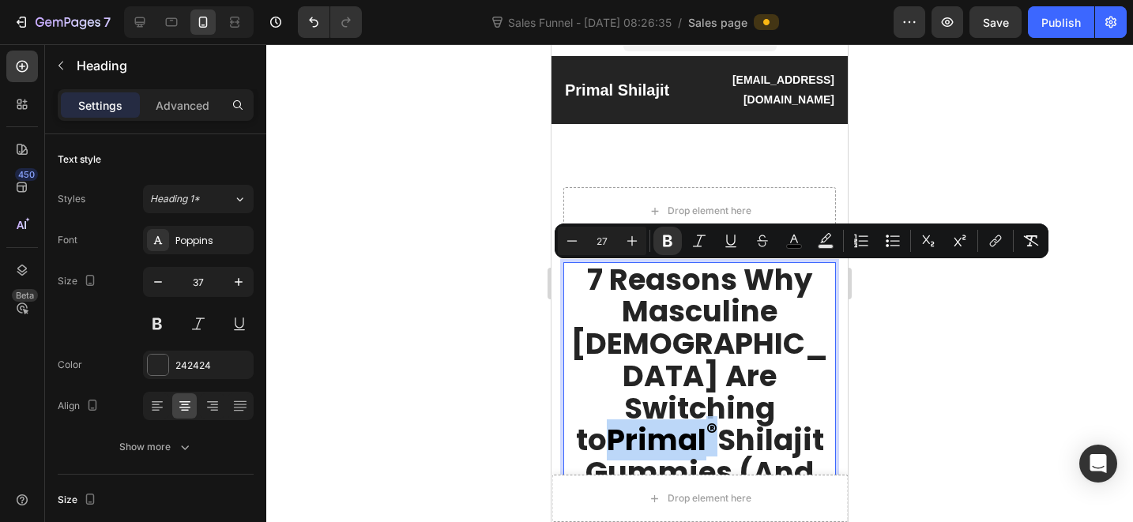
scroll to position [0, 0]
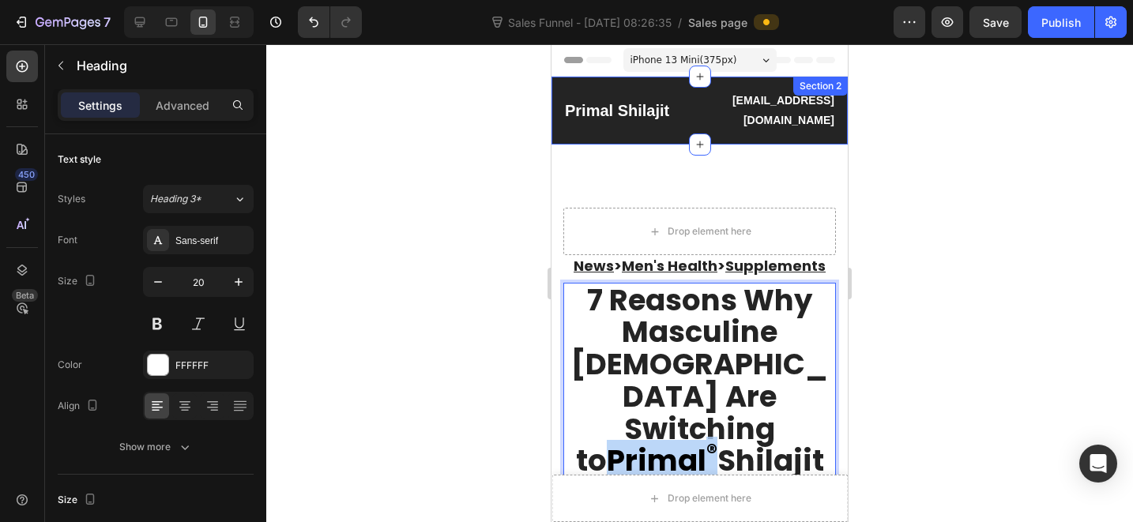
click at [586, 100] on h2 "Primal Shilajit" at bounding box center [631, 111] width 137 height 24
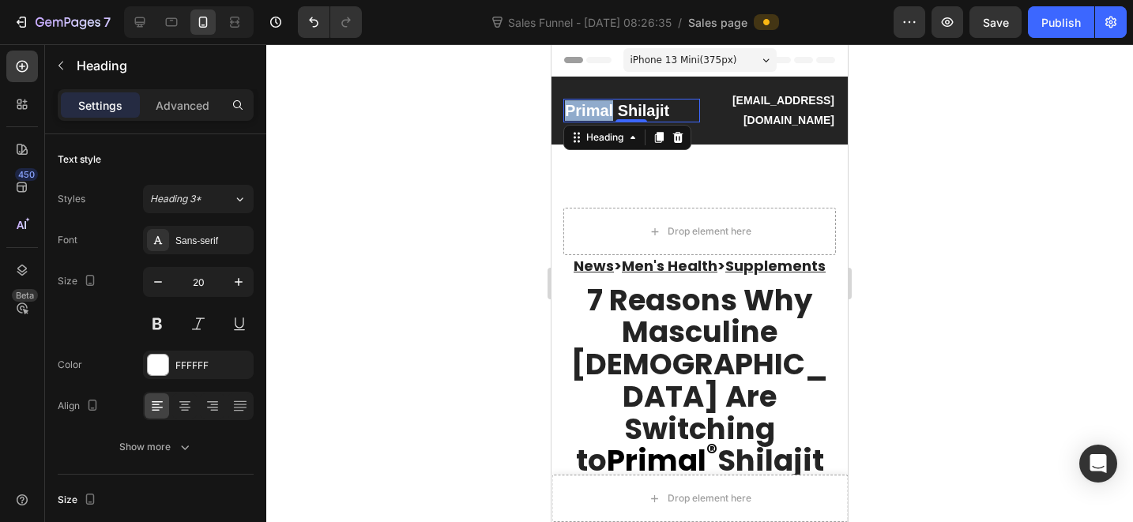
click at [586, 100] on h2 "Primal Shilajit" at bounding box center [631, 111] width 137 height 24
click at [622, 103] on sup "®" at bounding box center [621, 100] width 16 height 24
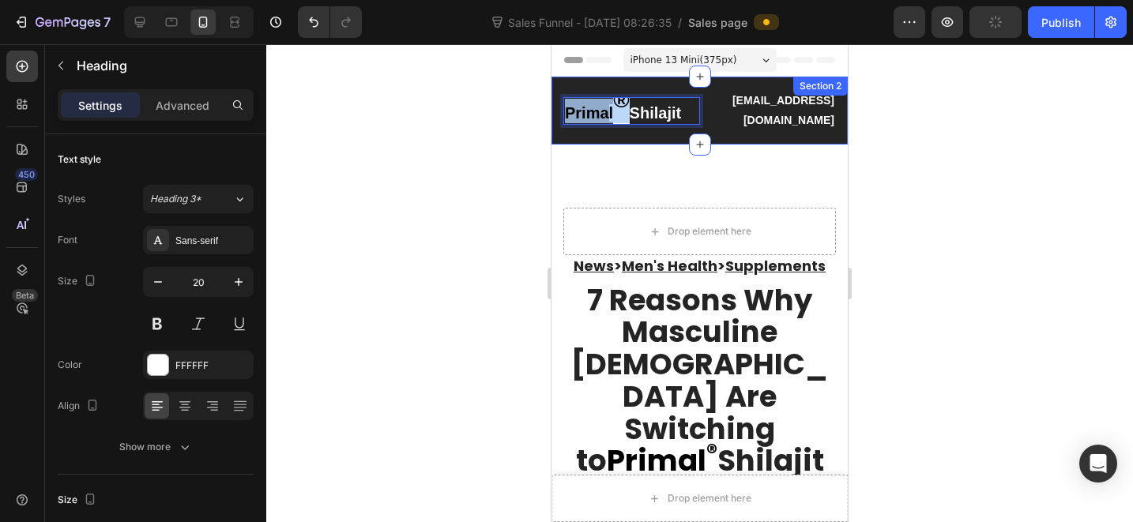
drag, startPoint x: 626, startPoint y: 102, endPoint x: 557, endPoint y: 108, distance: 69.0
click at [557, 108] on div "Prima l ® Shilajit Heading 0 [EMAIL_ADDRESS][DOMAIN_NAME] Text block Row Sectio…" at bounding box center [699, 111] width 296 height 68
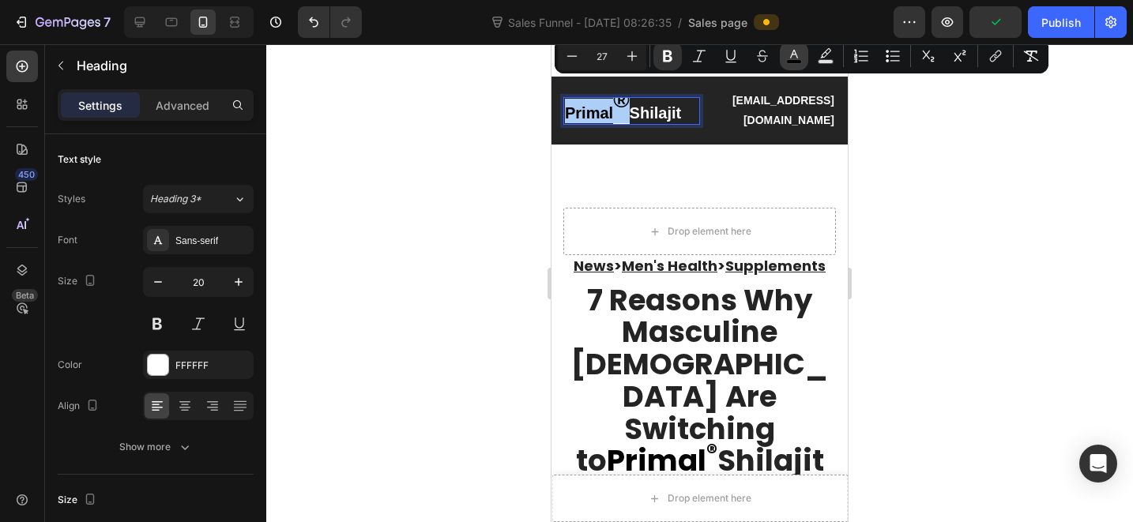
click at [795, 60] on rect "Editor contextual toolbar" at bounding box center [794, 62] width 15 height 4
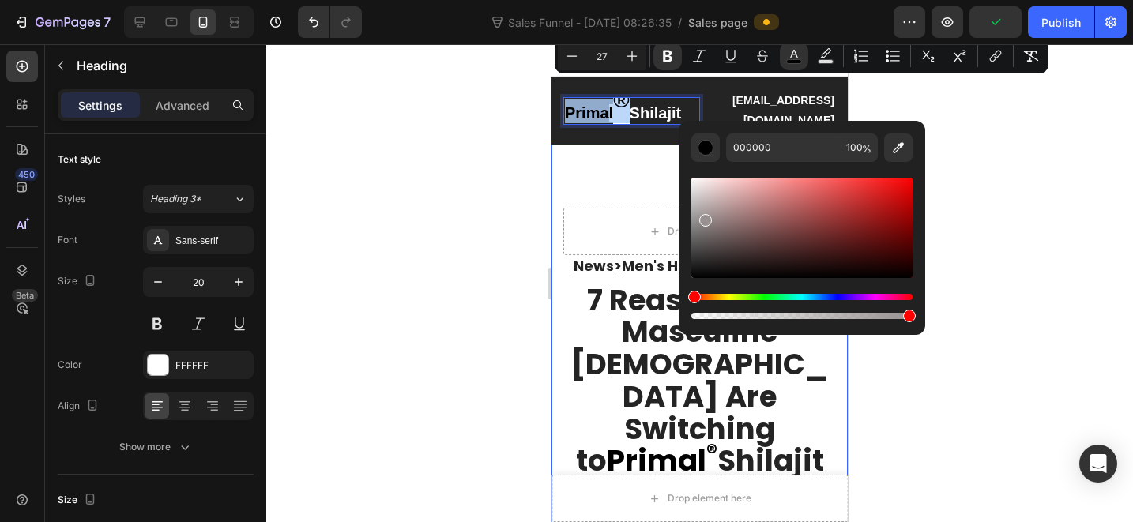
type input "DBDBDB"
drag, startPoint x: 1255, startPoint y: 262, endPoint x: 663, endPoint y: 134, distance: 606.2
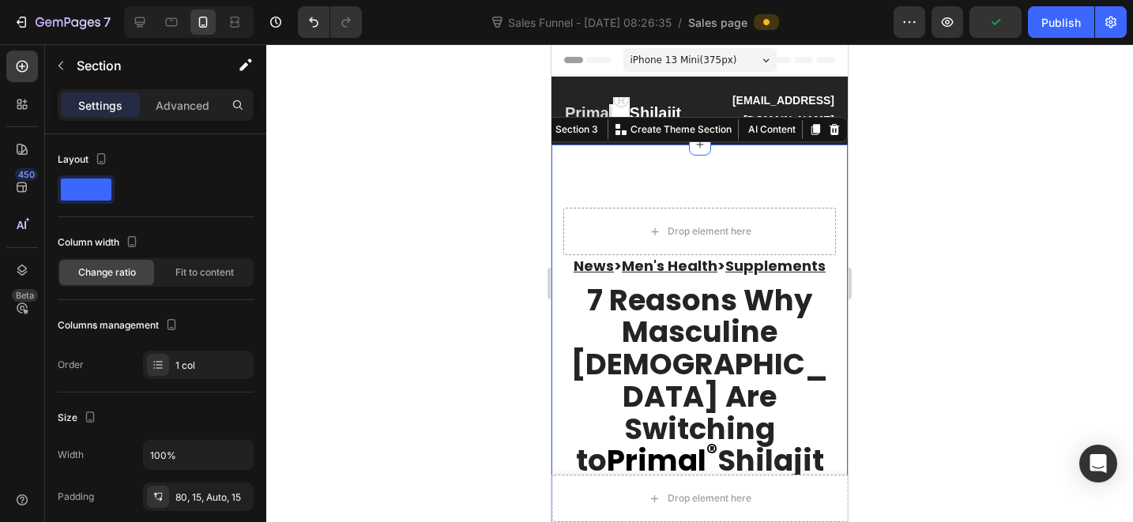
click at [630, 79] on div "⁠⁠⁠⁠⁠⁠⁠ Prima l ® Shilajit Heading [EMAIL_ADDRESS][DOMAIN_NAME] Text block Row …" at bounding box center [699, 111] width 296 height 68
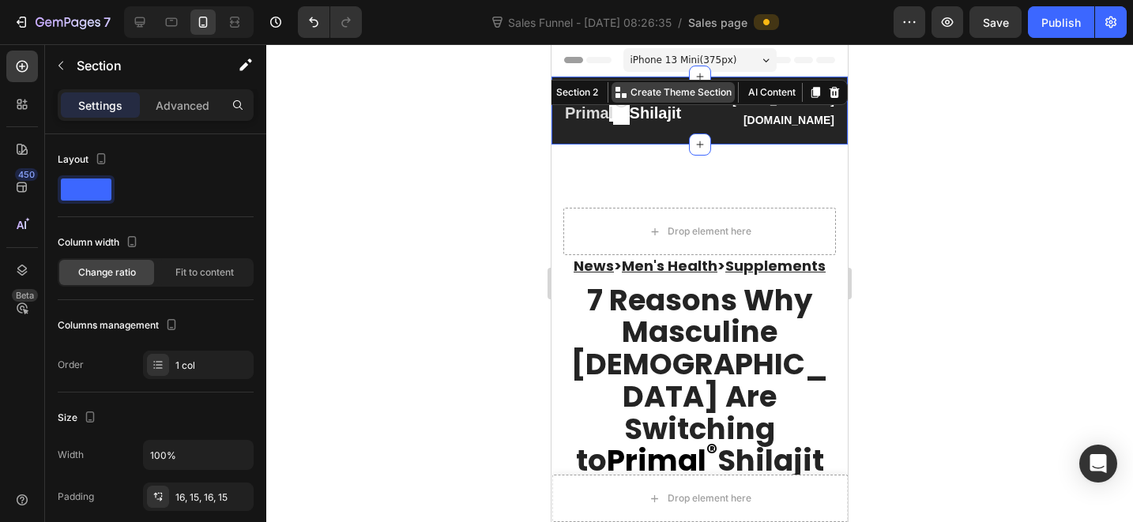
click at [631, 99] on p "Create Theme Section" at bounding box center [680, 92] width 101 height 14
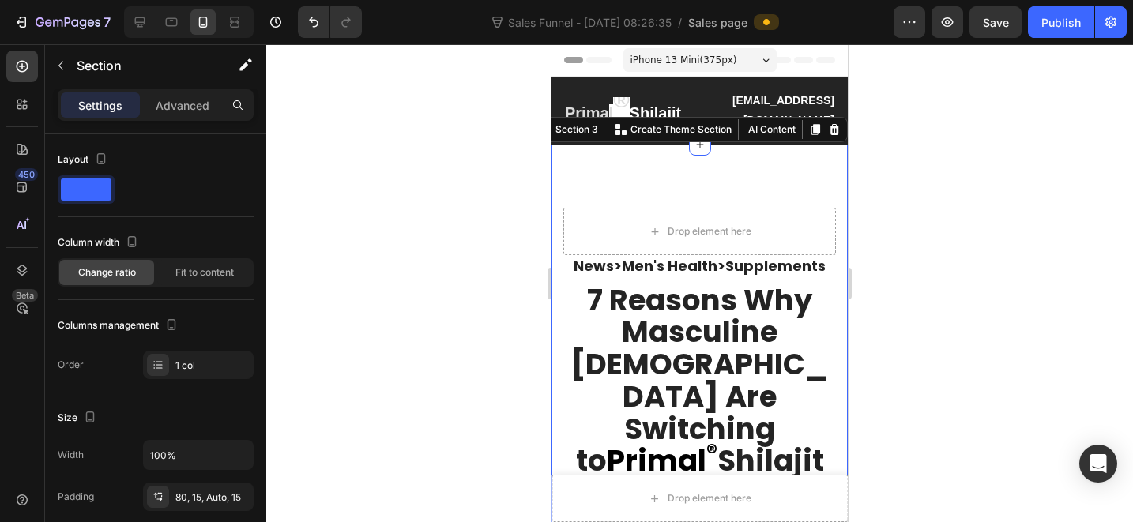
click at [631, 85] on div "⁠⁠⁠⁠⁠⁠⁠ Prima l ® Shilajit Heading [EMAIL_ADDRESS][DOMAIN_NAME] Text block Row …" at bounding box center [699, 111] width 296 height 68
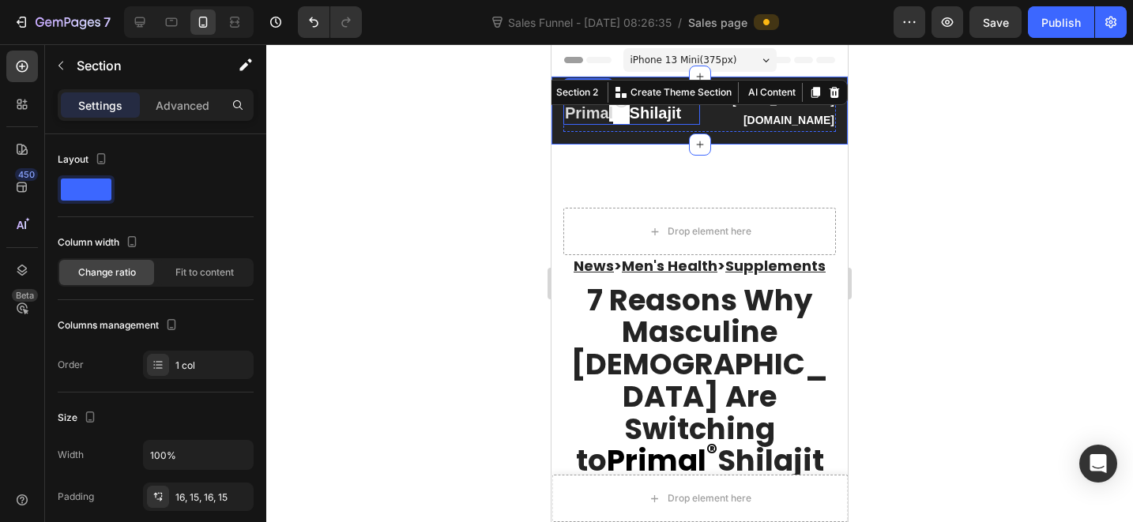
click at [625, 113] on strong "®" at bounding box center [621, 108] width 16 height 32
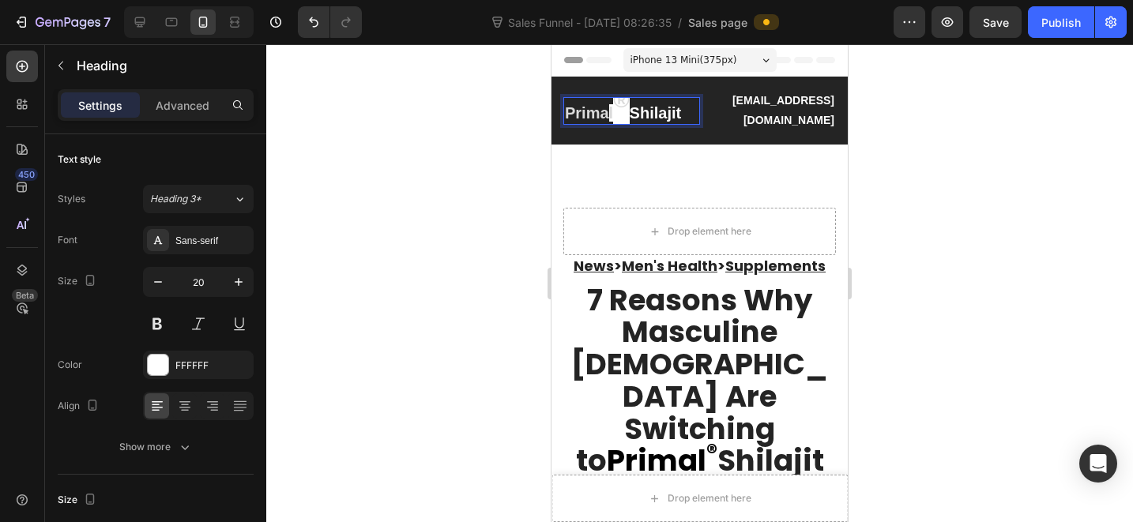
click at [625, 111] on strong "®" at bounding box center [621, 108] width 16 height 32
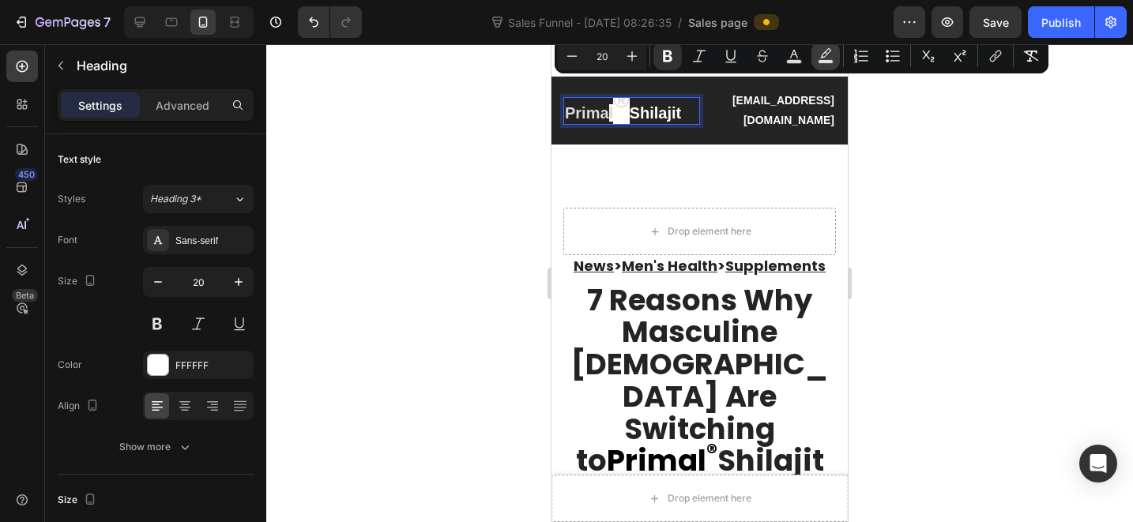
drag, startPoint x: 827, startPoint y: 64, endPoint x: 261, endPoint y: 70, distance: 566.5
click at [827, 64] on button "Text Background Color" at bounding box center [825, 56] width 28 height 28
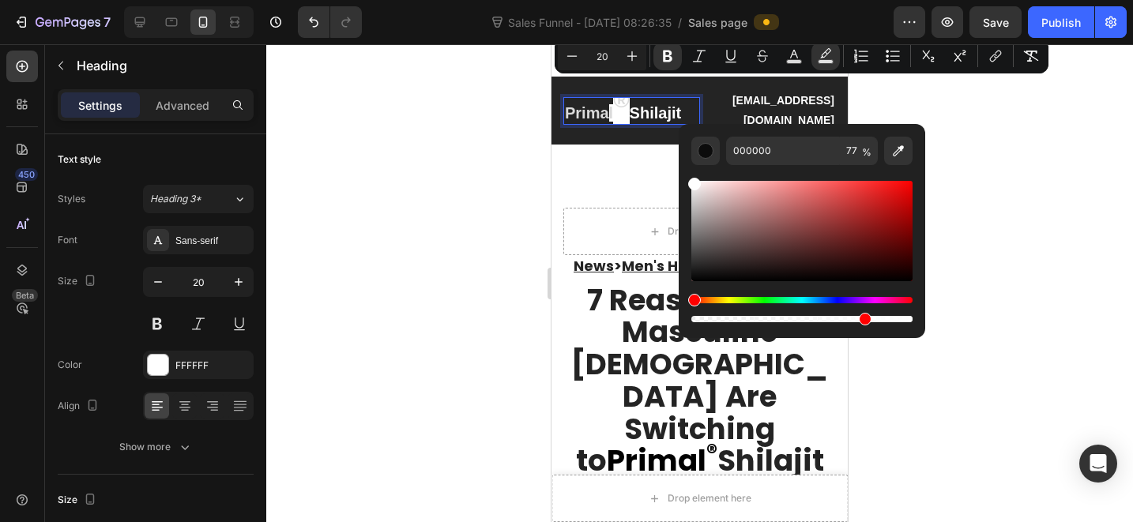
drag, startPoint x: 728, startPoint y: 212, endPoint x: 682, endPoint y: 169, distance: 63.2
click at [682, 169] on div "000000 77 %" at bounding box center [802, 224] width 247 height 201
type input "FFFFFF"
click at [589, 58] on input "20" at bounding box center [602, 56] width 32 height 19
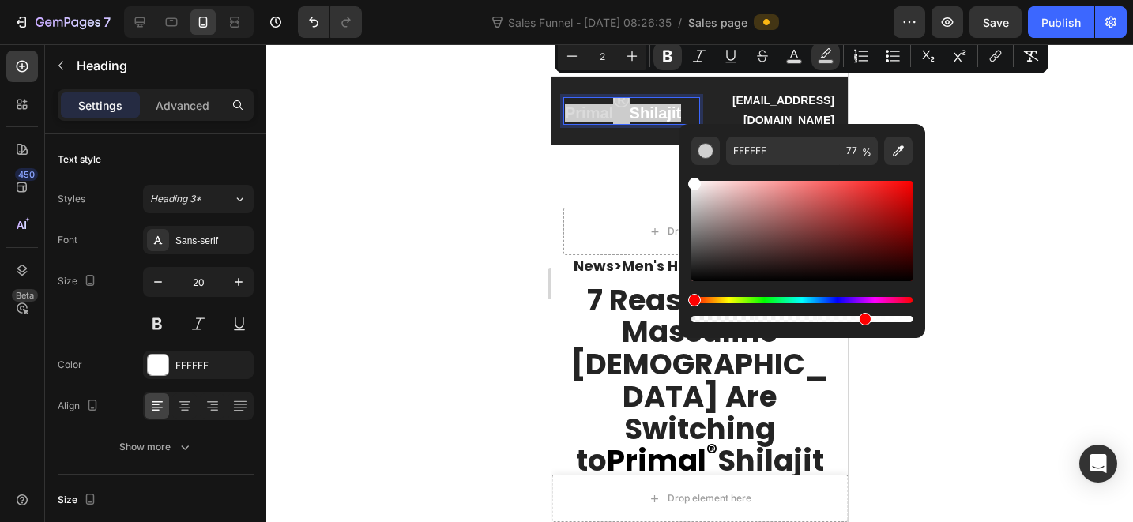
type input "20"
click at [424, 183] on div at bounding box center [699, 283] width 867 height 478
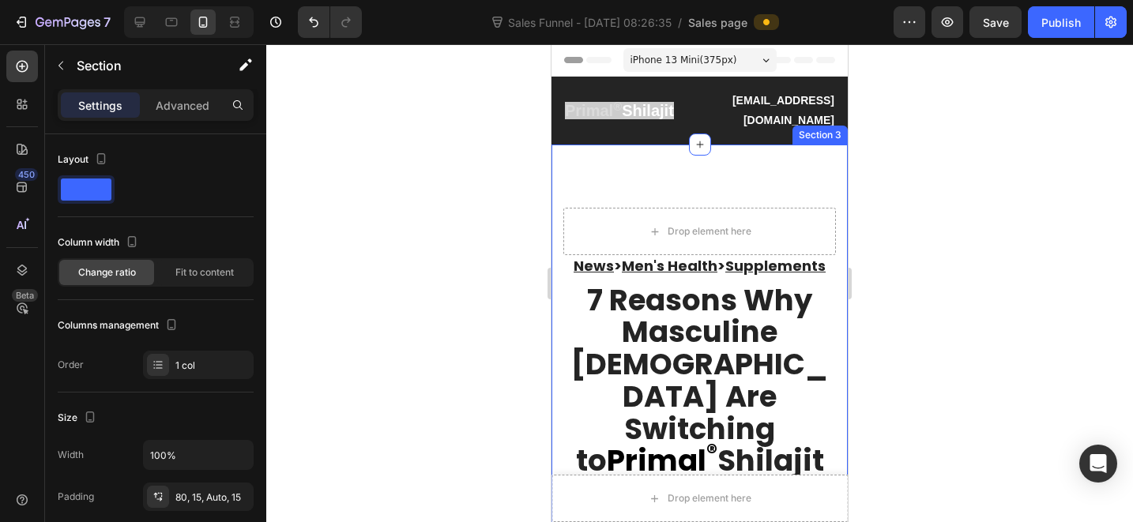
click at [1026, 145] on div at bounding box center [699, 283] width 867 height 478
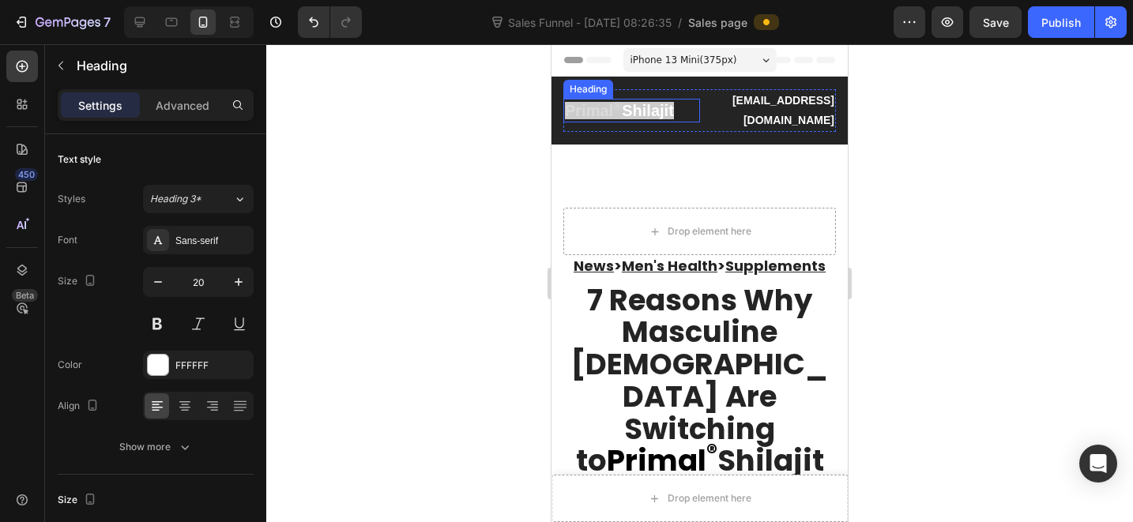
click at [655, 102] on span "Shilajit" at bounding box center [648, 110] width 52 height 17
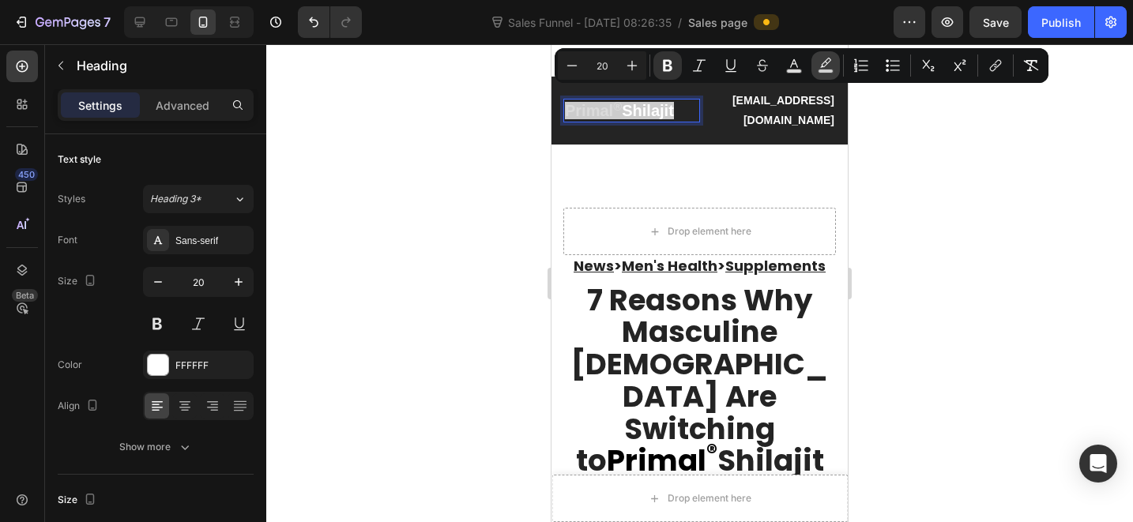
drag, startPoint x: 834, startPoint y: 62, endPoint x: 277, endPoint y: 57, distance: 557.8
click at [834, 62] on button "color" at bounding box center [825, 65] width 28 height 28
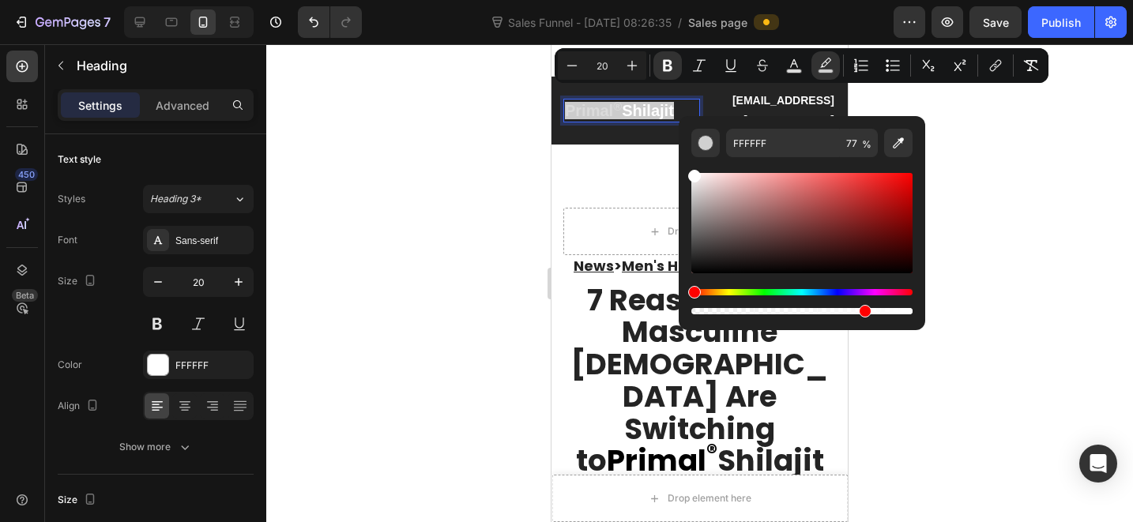
drag, startPoint x: 752, startPoint y: 234, endPoint x: 680, endPoint y: 166, distance: 98.9
click at [680, 167] on div "FFFFFF 77 %" at bounding box center [802, 216] width 247 height 201
drag, startPoint x: 1418, startPoint y: 358, endPoint x: 604, endPoint y: 323, distance: 814.5
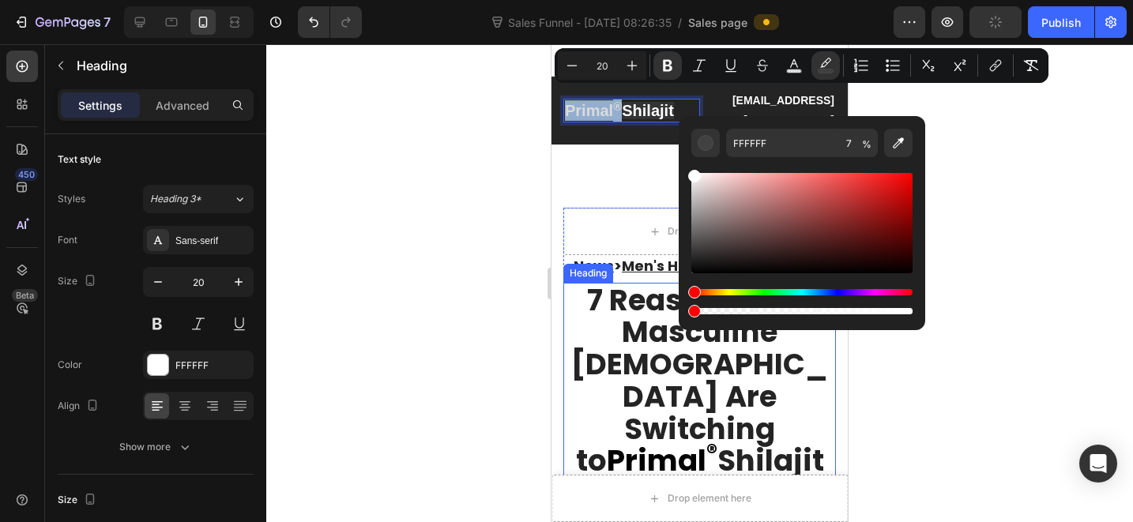
drag, startPoint x: 1258, startPoint y: 358, endPoint x: 1501, endPoint y: 299, distance: 250.5
type input "0"
click at [1006, 246] on div at bounding box center [699, 283] width 867 height 478
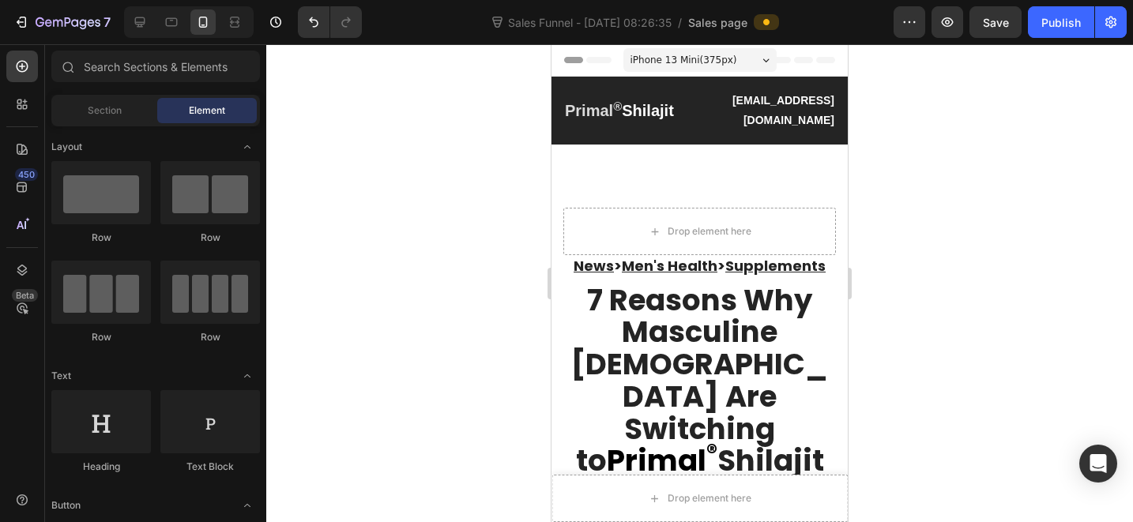
drag, startPoint x: 1028, startPoint y: 243, endPoint x: 880, endPoint y: 223, distance: 149.2
click at [1028, 243] on div at bounding box center [699, 283] width 867 height 478
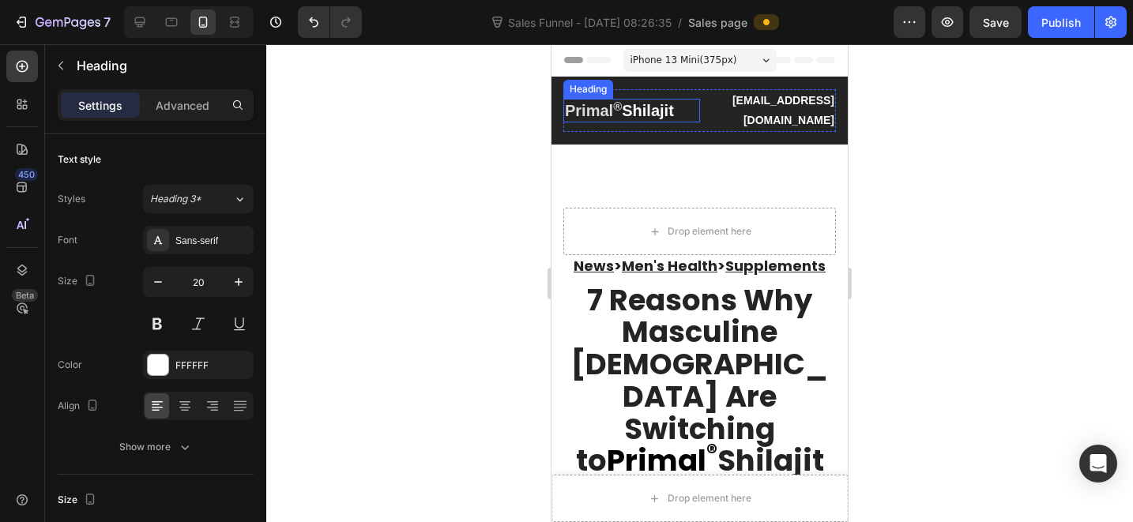
click at [597, 102] on strong "Primal ®" at bounding box center [593, 110] width 57 height 17
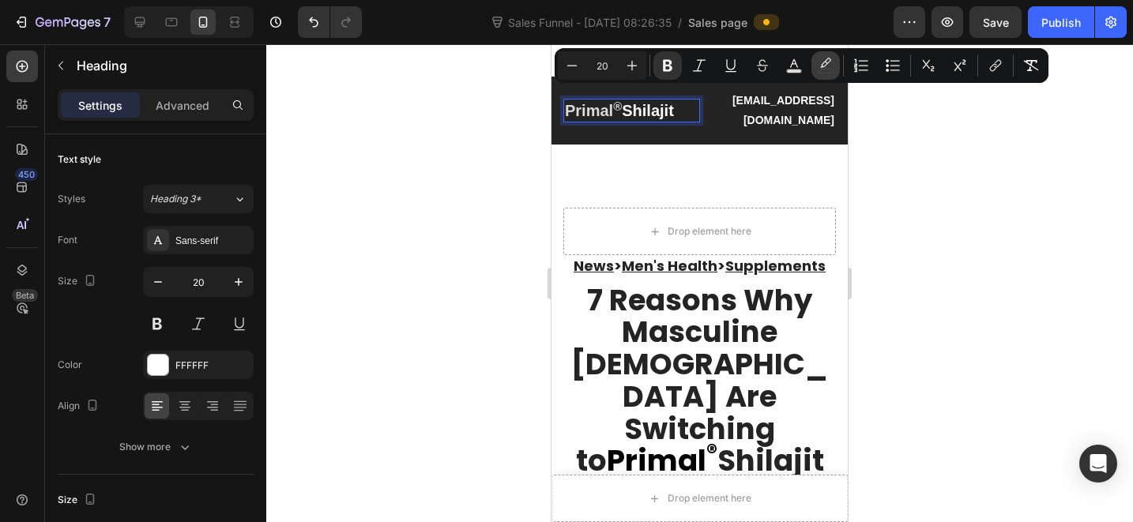
click at [812, 62] on button "color" at bounding box center [825, 65] width 28 height 28
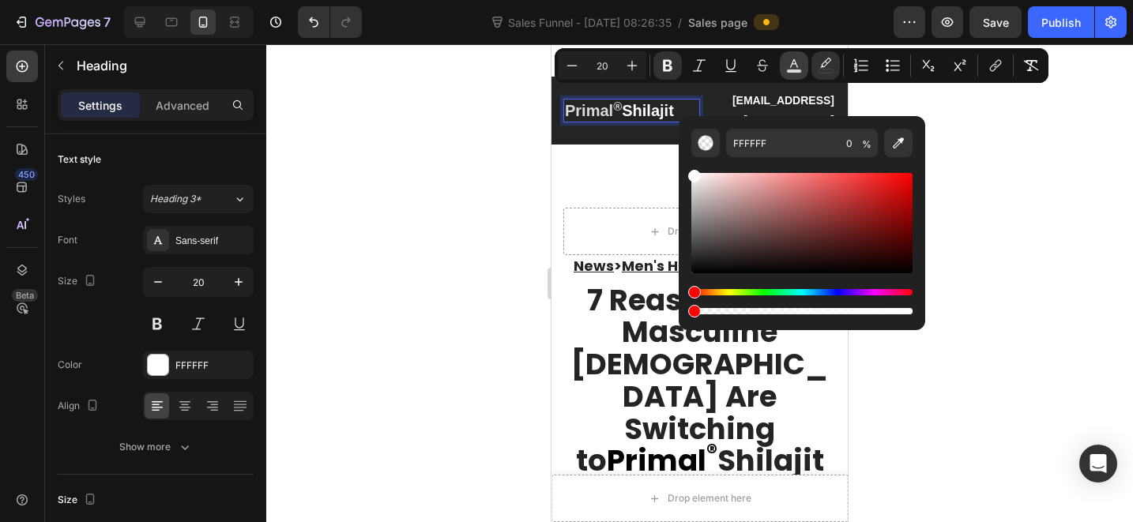
click at [794, 70] on rect "Editor contextual toolbar" at bounding box center [794, 72] width 15 height 4
drag, startPoint x: 736, startPoint y: 223, endPoint x: 682, endPoint y: 278, distance: 77.1
click at [682, 278] on div "DBDBDB 100 %" at bounding box center [802, 216] width 247 height 201
type input "000000"
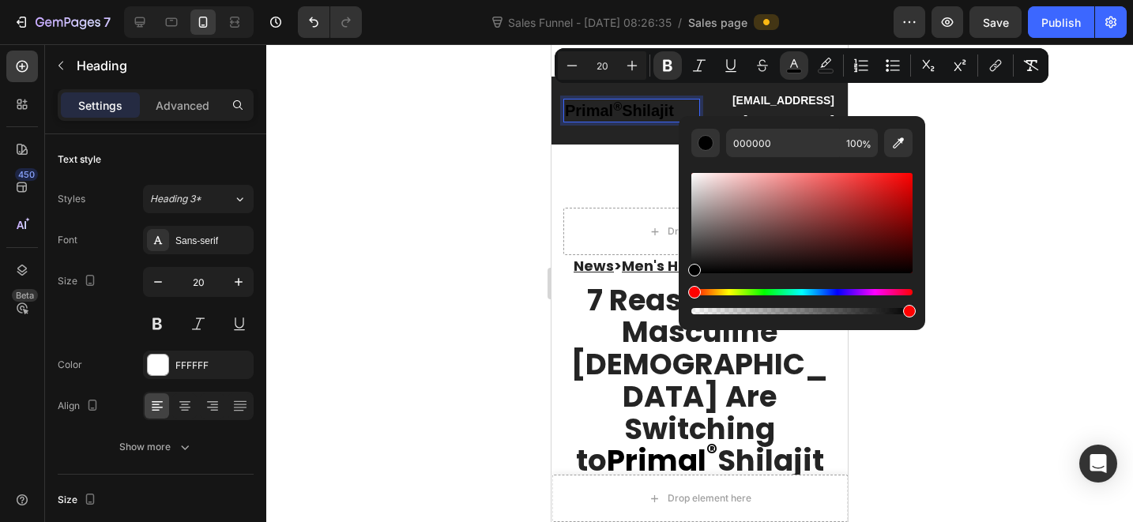
click at [1004, 270] on div at bounding box center [699, 283] width 867 height 478
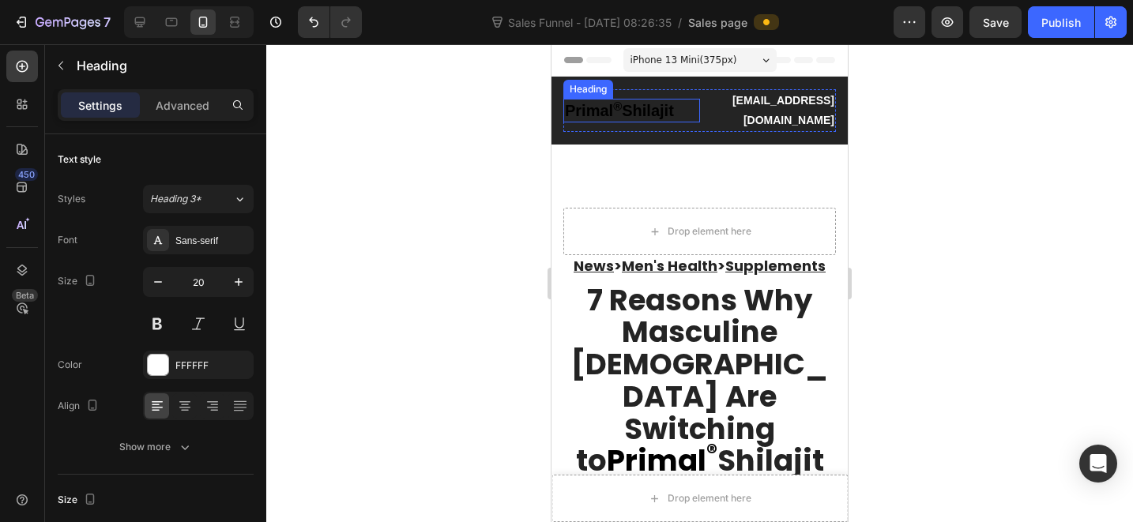
click at [630, 102] on span "Primal ® Shilajit" at bounding box center [619, 110] width 109 height 17
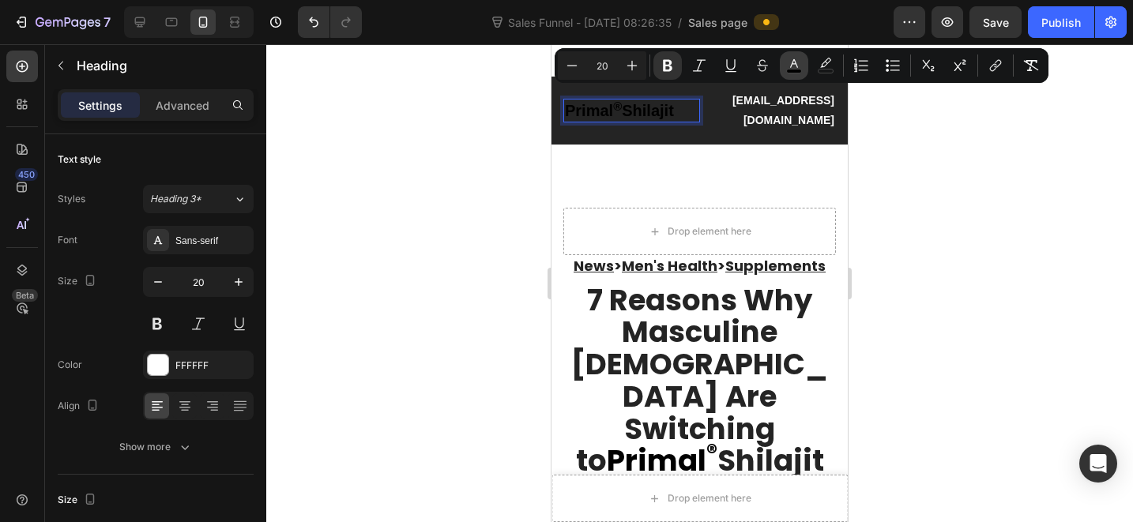
drag, startPoint x: 804, startPoint y: 74, endPoint x: 255, endPoint y: 47, distance: 549.0
click at [804, 74] on button "color" at bounding box center [794, 65] width 28 height 28
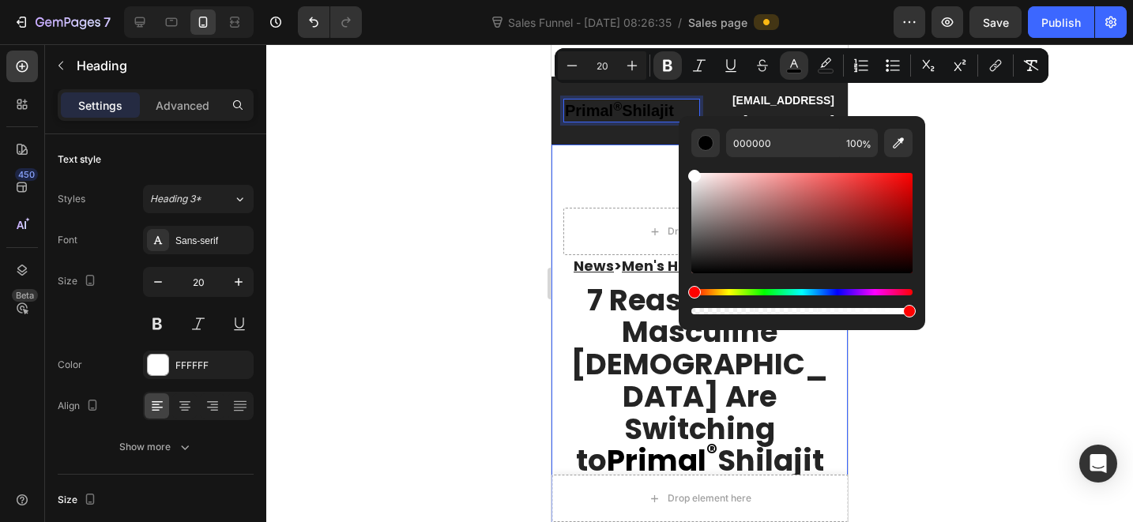
drag, startPoint x: 1322, startPoint y: 273, endPoint x: 674, endPoint y: 152, distance: 659.1
type input "FFFFFF"
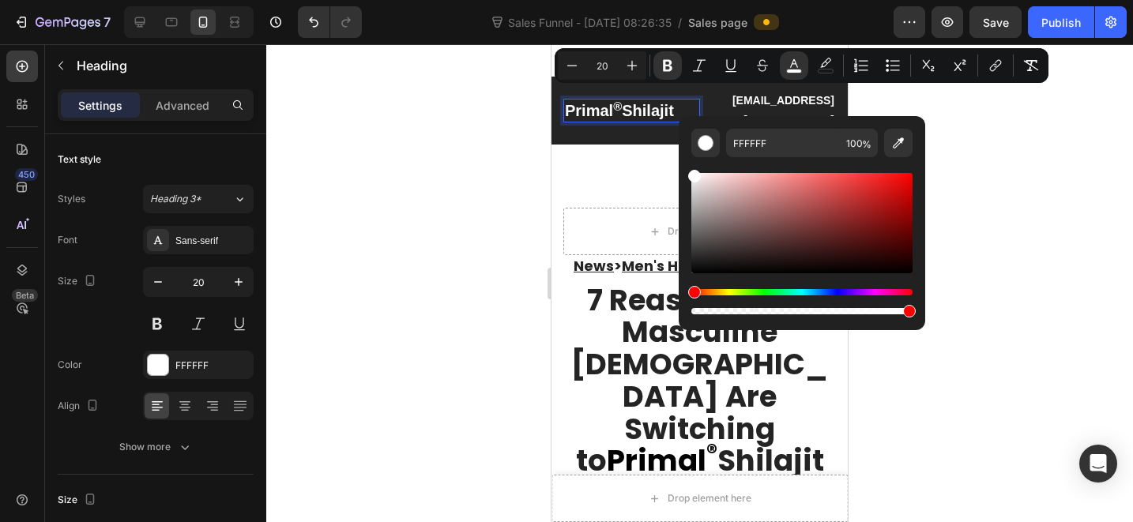
click at [1029, 224] on div at bounding box center [699, 283] width 867 height 478
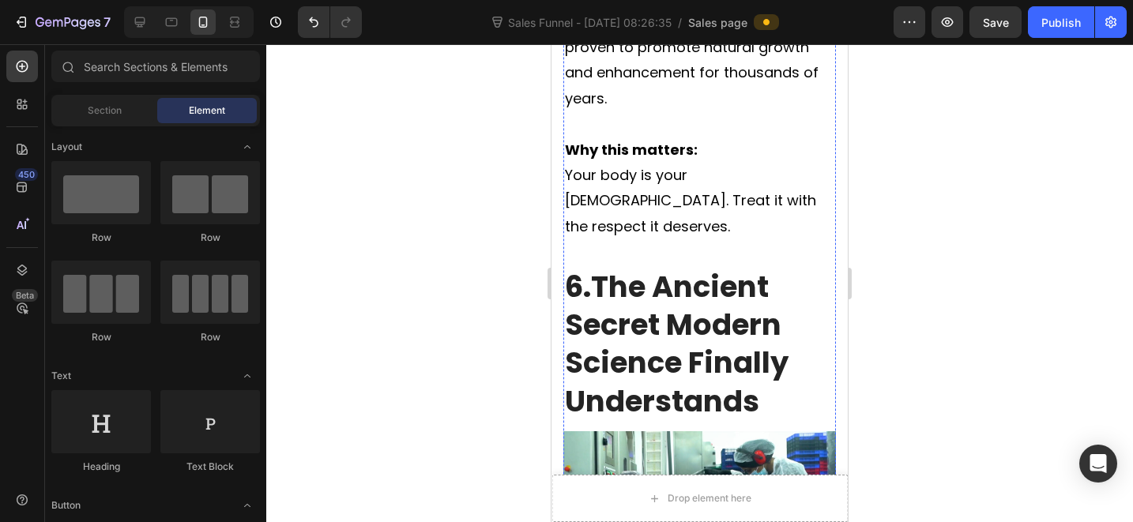
scroll to position [7357, 0]
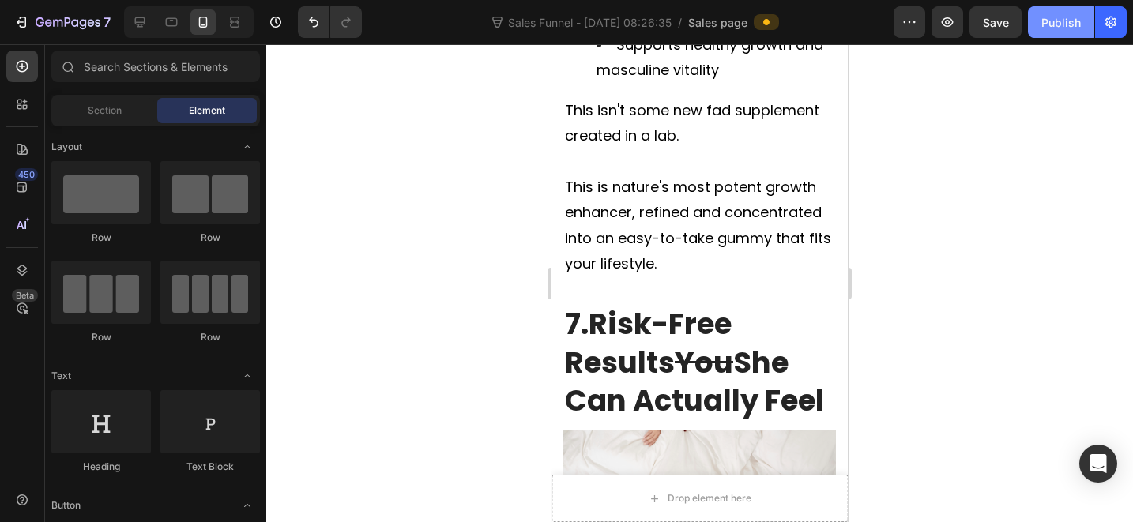
click at [1062, 20] on div "Publish" at bounding box center [1061, 22] width 40 height 17
